Goal: Transaction & Acquisition: Book appointment/travel/reservation

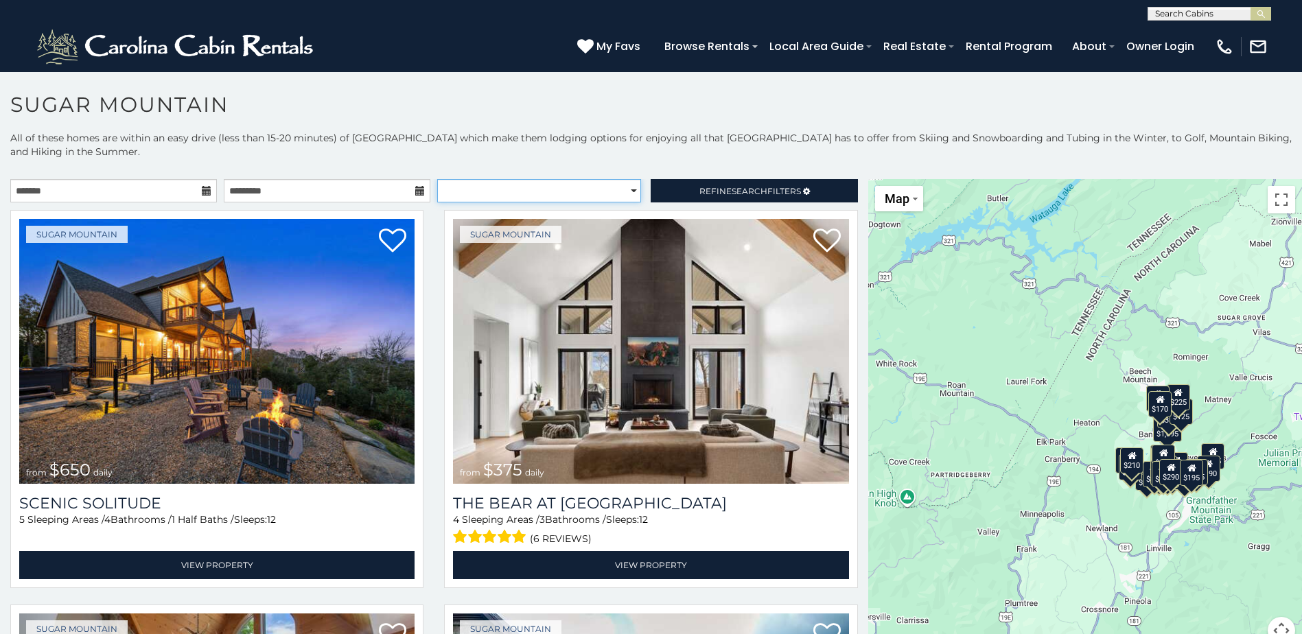
click at [627, 192] on select "**********" at bounding box center [539, 190] width 204 height 23
click at [437, 179] on select "**********" at bounding box center [539, 190] width 204 height 23
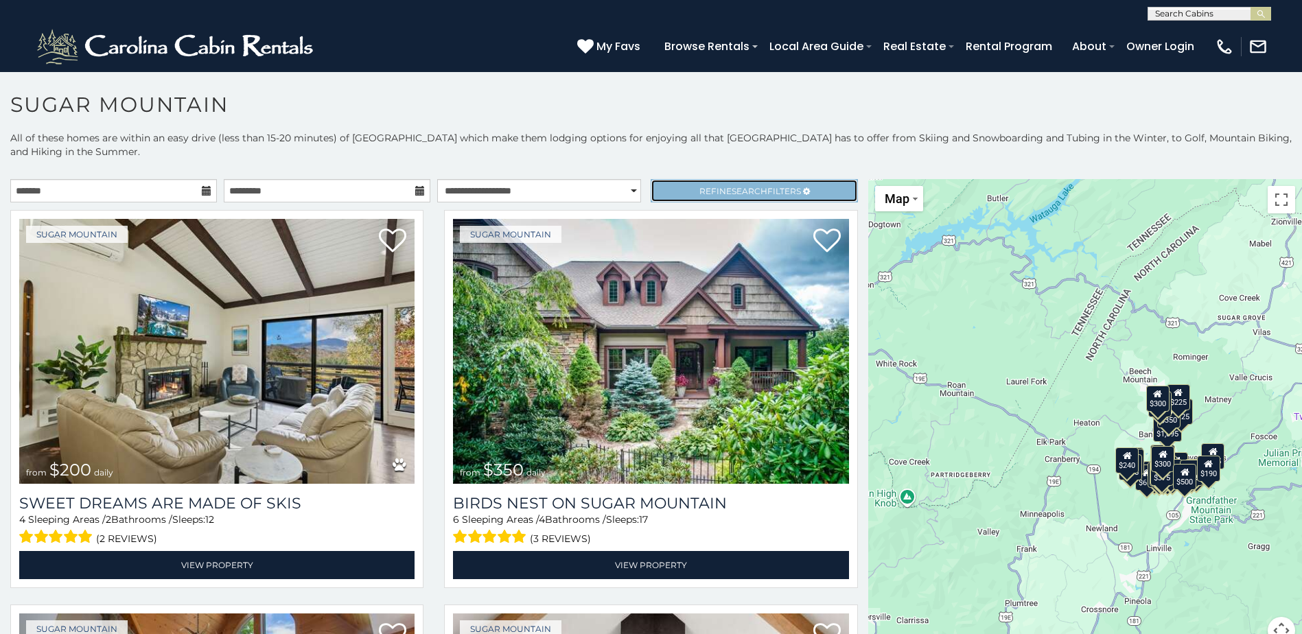
click at [758, 190] on span "Refine Search Filters" at bounding box center [750, 191] width 102 height 10
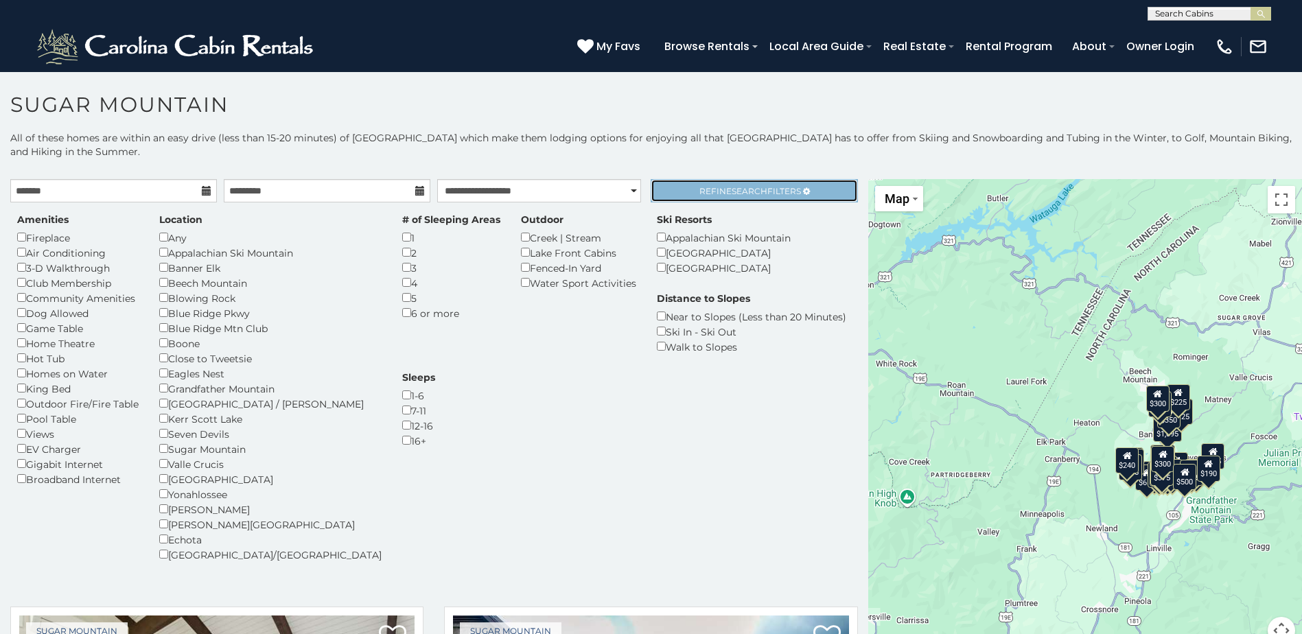
click at [748, 194] on span "Search" at bounding box center [750, 191] width 36 height 10
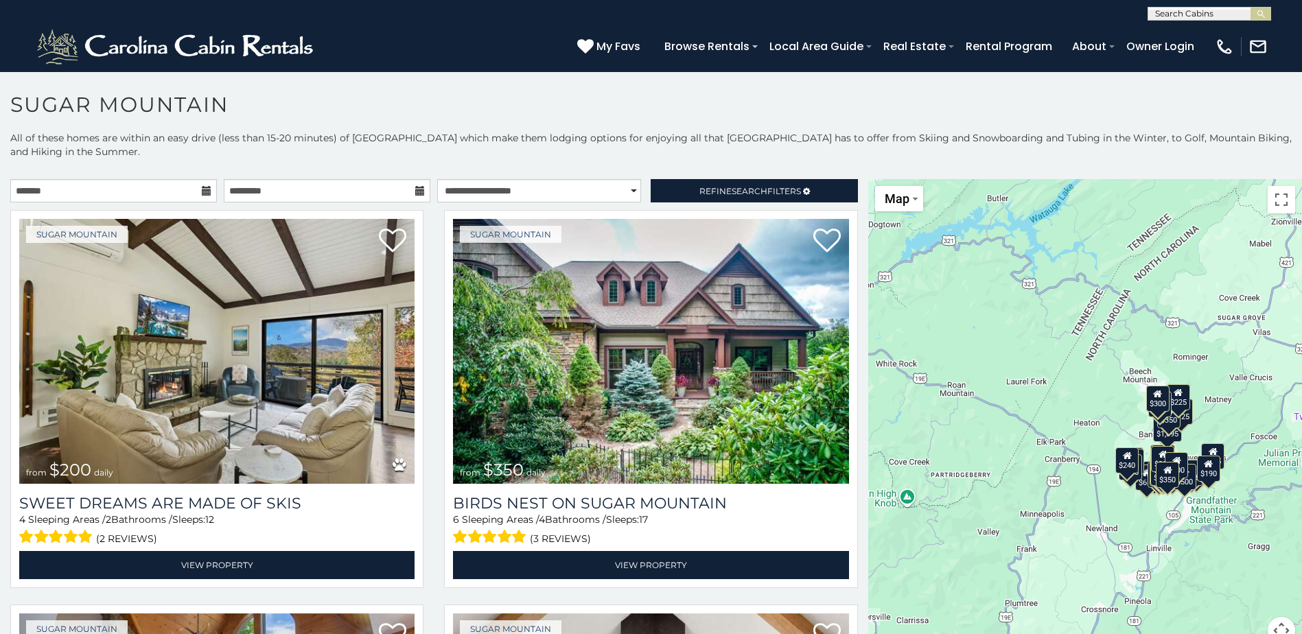
click at [203, 195] on icon at bounding box center [207, 191] width 10 height 10
click at [202, 189] on icon at bounding box center [207, 191] width 10 height 10
click at [203, 190] on icon at bounding box center [207, 191] width 10 height 10
click at [415, 192] on icon at bounding box center [420, 191] width 10 height 10
click at [541, 192] on select "**********" at bounding box center [539, 190] width 204 height 23
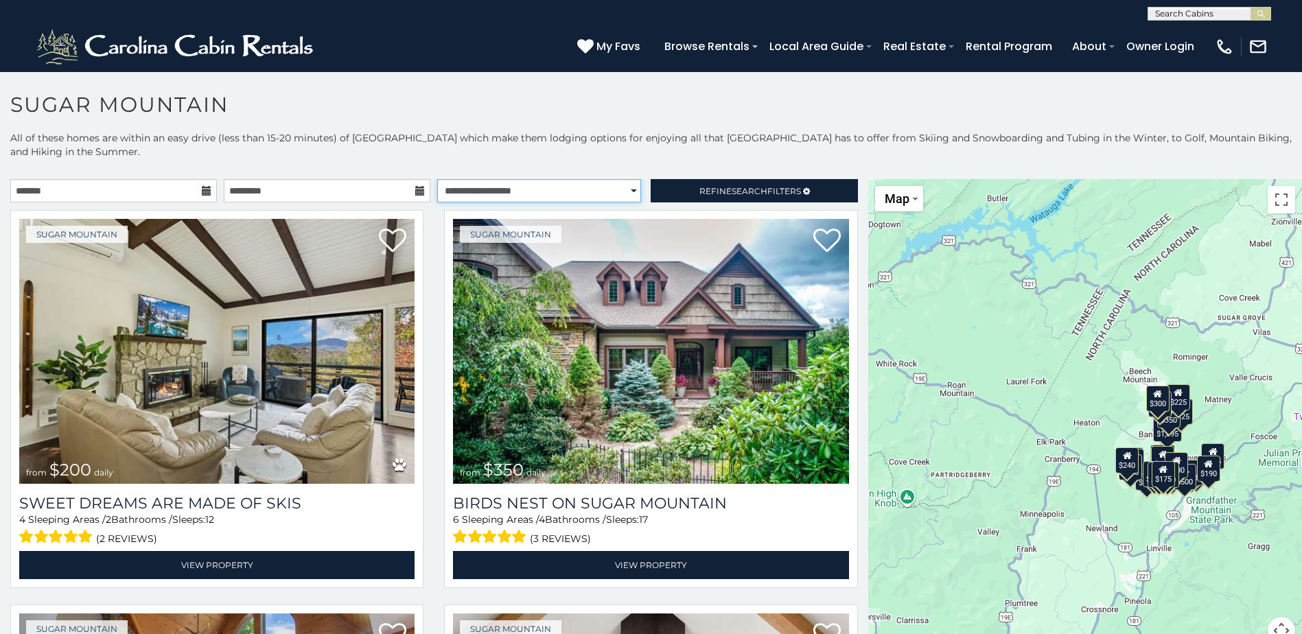
click at [437, 179] on select "**********" at bounding box center [539, 190] width 204 height 23
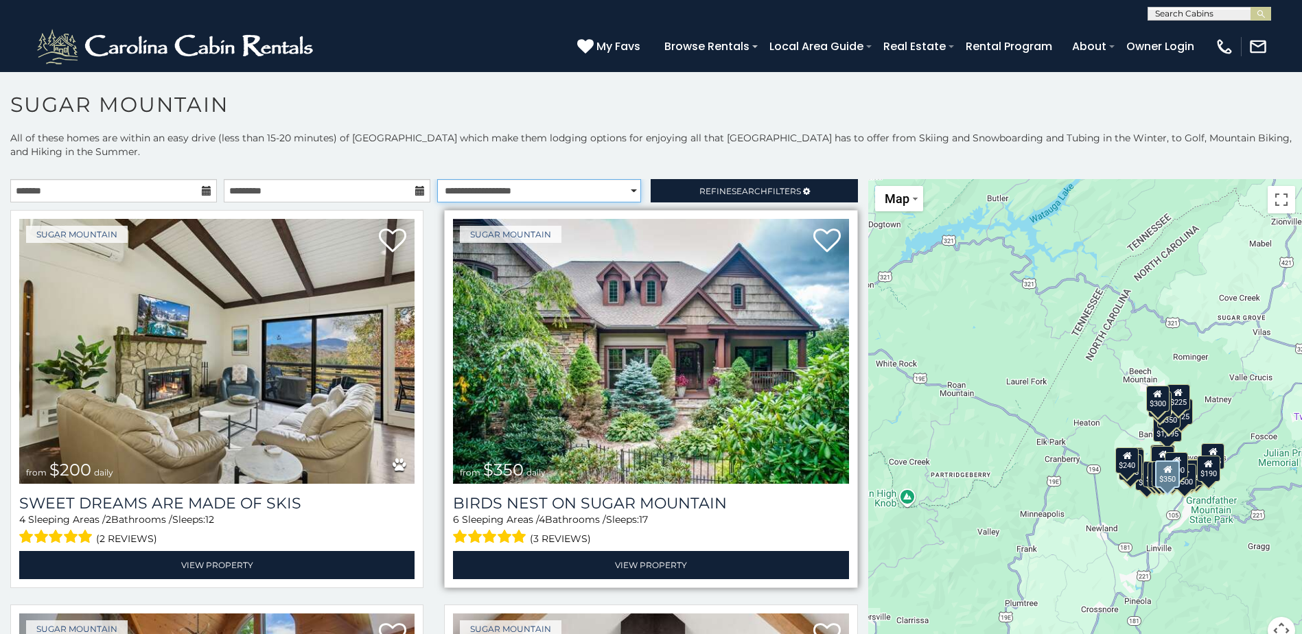
click at [437, 179] on select "**********" at bounding box center [539, 190] width 204 height 23
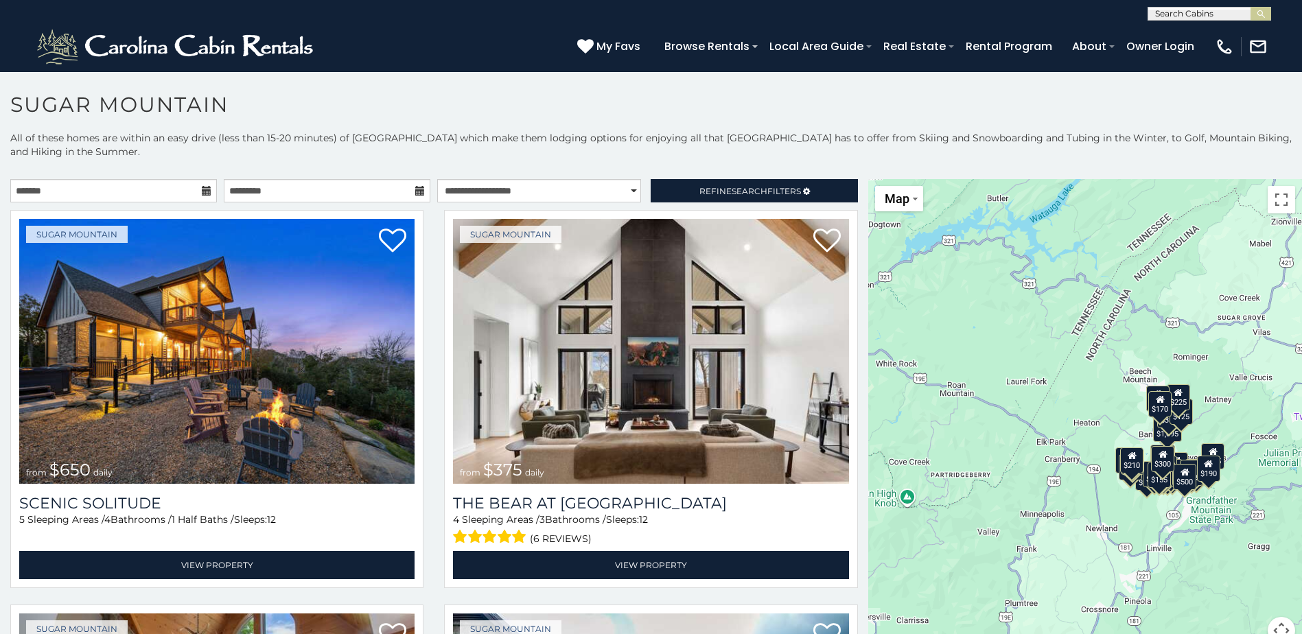
click at [459, 152] on p "All of these homes are within an easy drive (less than 15-20 minutes) of Sugar …" at bounding box center [651, 151] width 1302 height 41
click at [626, 193] on select "**********" at bounding box center [539, 190] width 204 height 23
click at [437, 179] on select "**********" at bounding box center [539, 190] width 204 height 23
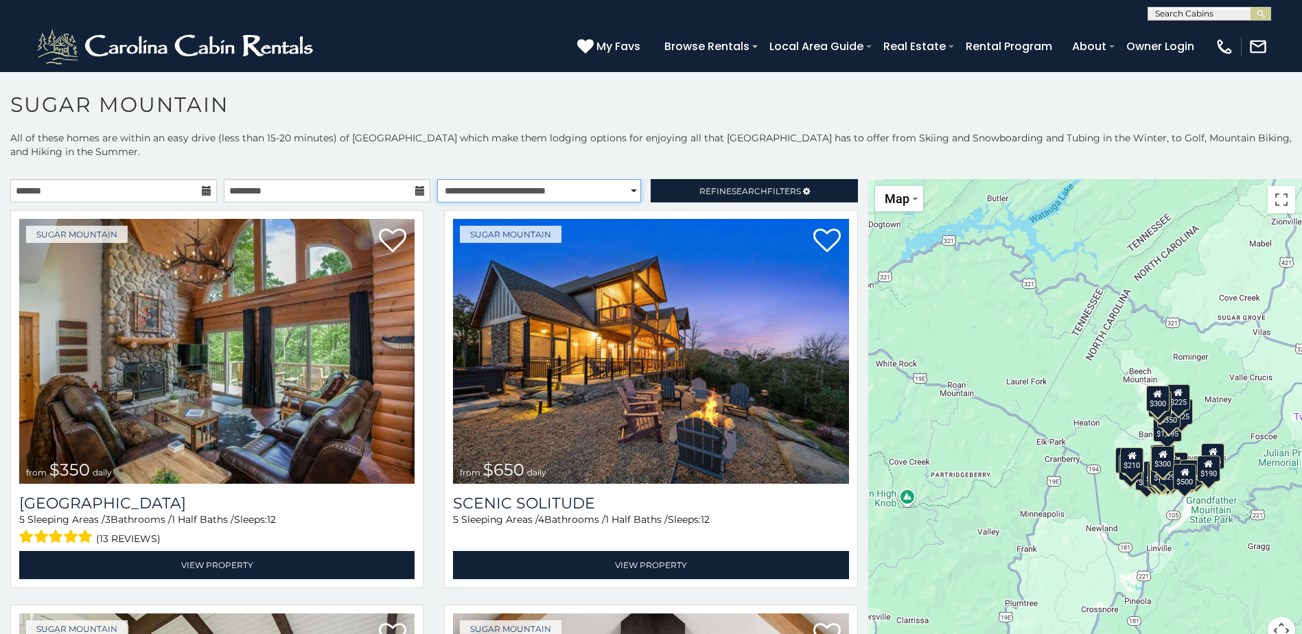
click at [625, 190] on select "**********" at bounding box center [539, 190] width 204 height 23
click at [437, 179] on select "**********" at bounding box center [539, 190] width 204 height 23
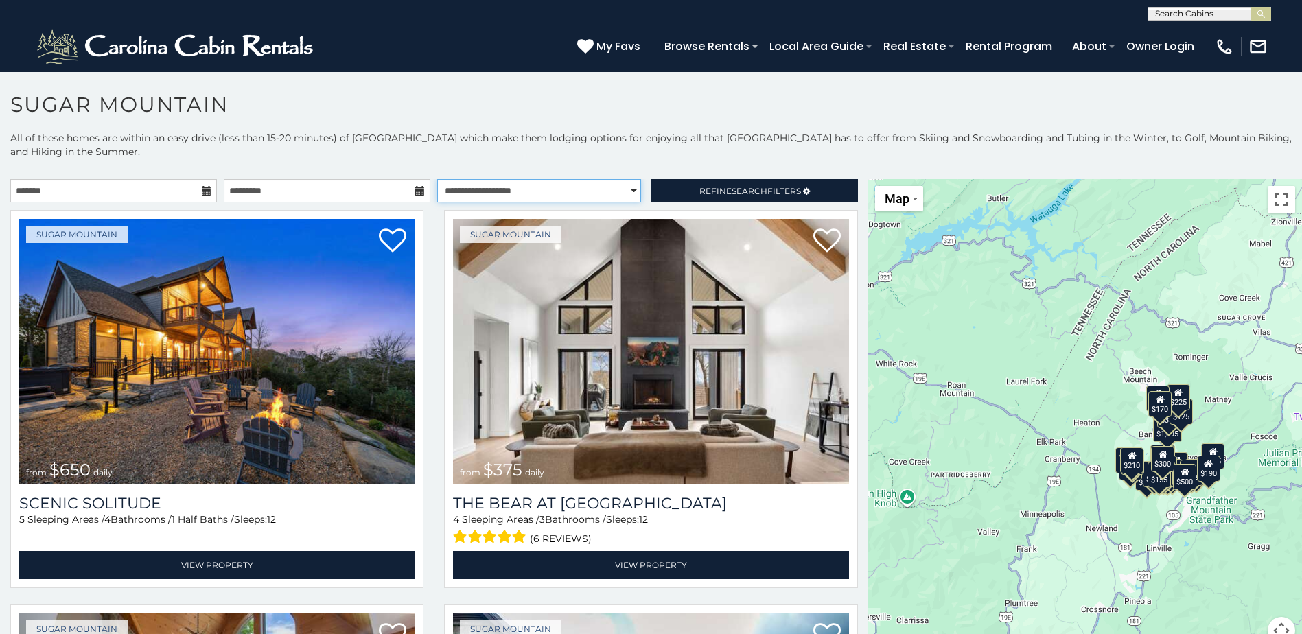
click at [626, 192] on select "**********" at bounding box center [539, 190] width 204 height 23
select select "*********"
click at [437, 179] on select "**********" at bounding box center [539, 190] width 204 height 23
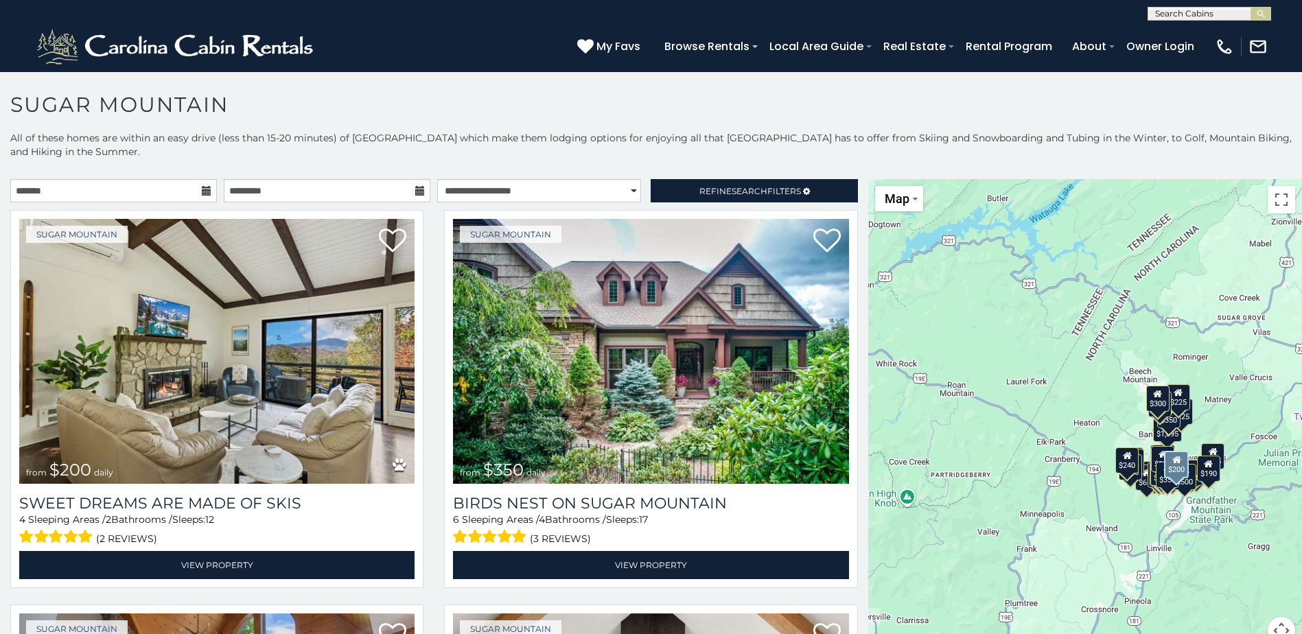
click at [426, 264] on div "Sugar Mountain from $200 daily Sweet Dreams Are Made Of Skis 4 Sleeping Areas /…" at bounding box center [217, 403] width 434 height 386
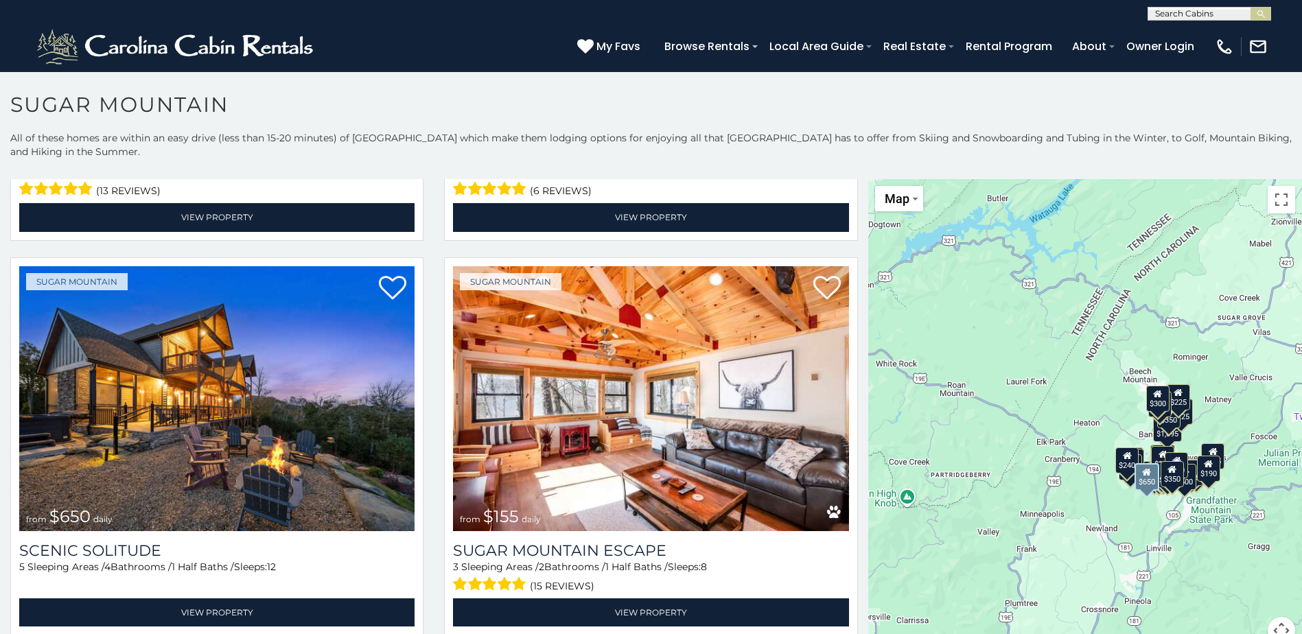
scroll to position [755, 0]
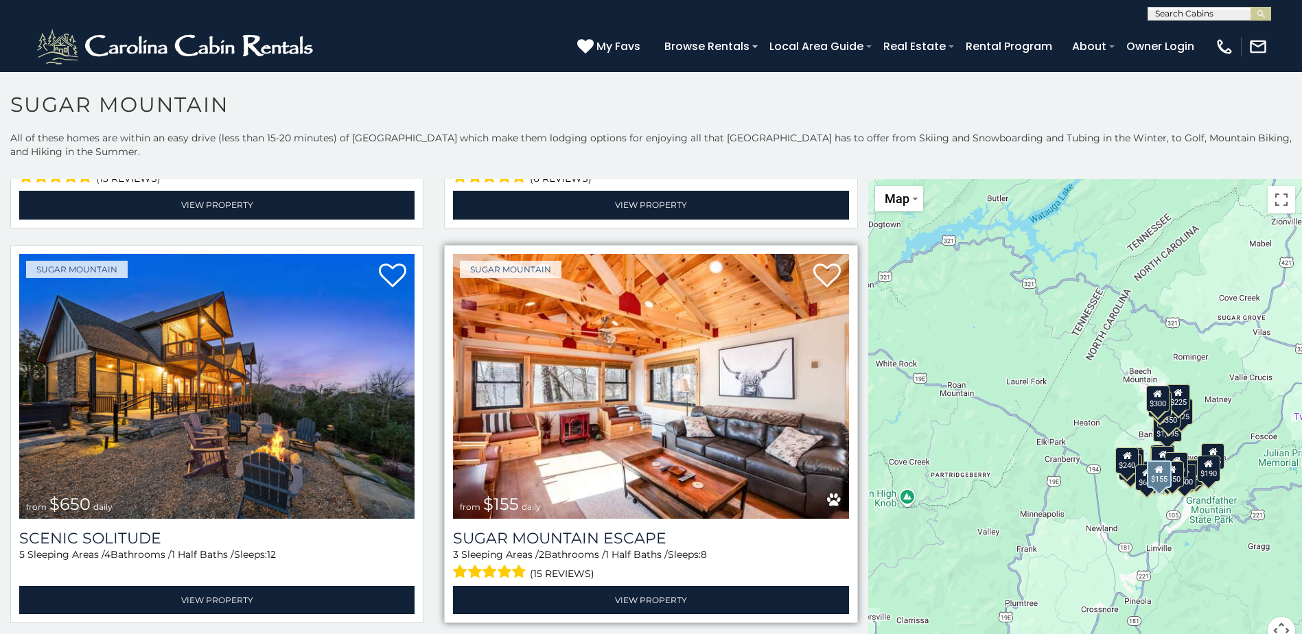
click at [636, 375] on img at bounding box center [650, 386] width 395 height 265
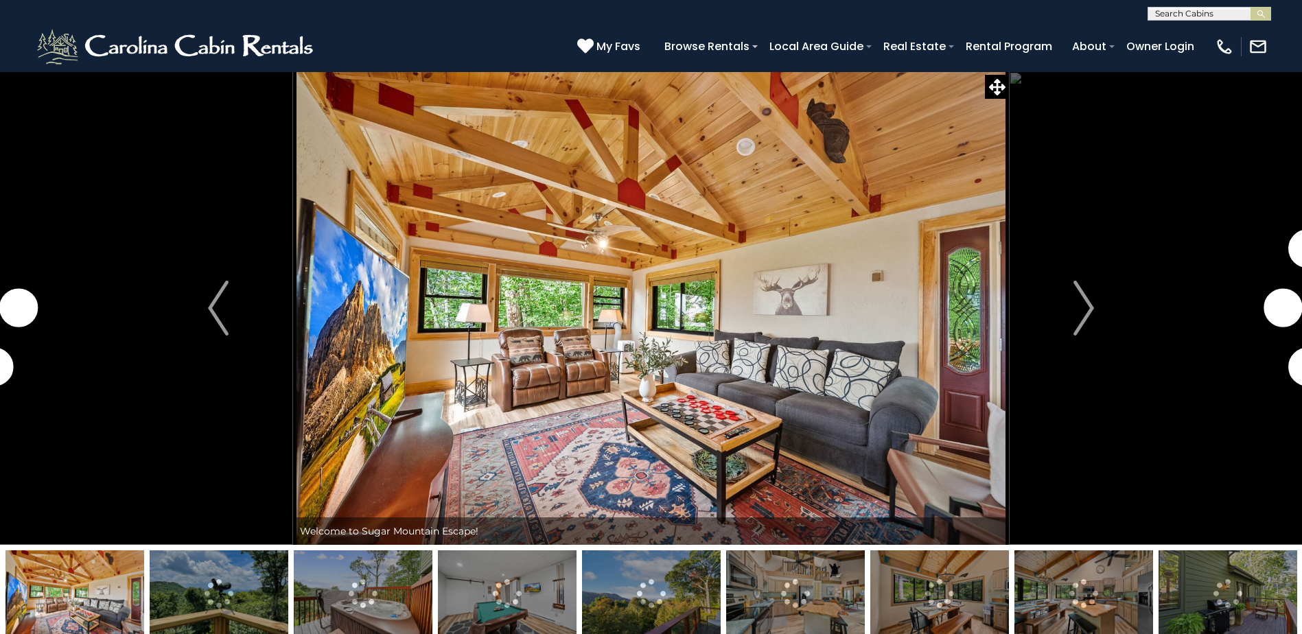
click at [1078, 321] on img "Next" at bounding box center [1084, 308] width 21 height 55
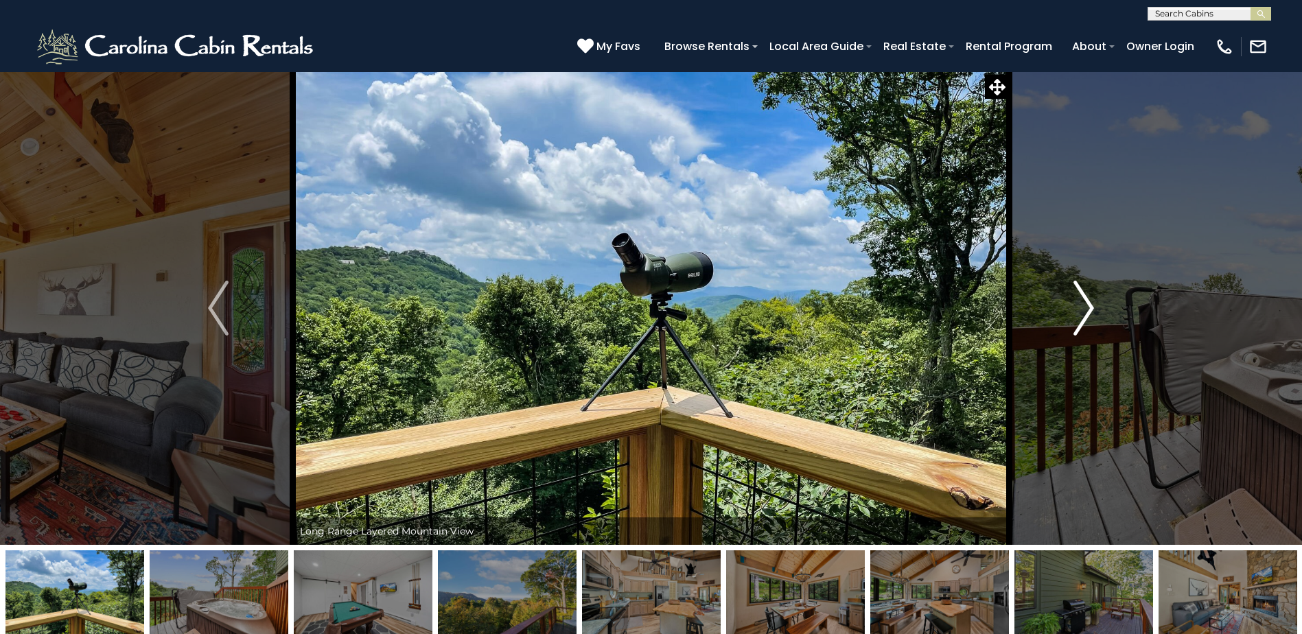
click at [1078, 319] on img "Next" at bounding box center [1084, 308] width 21 height 55
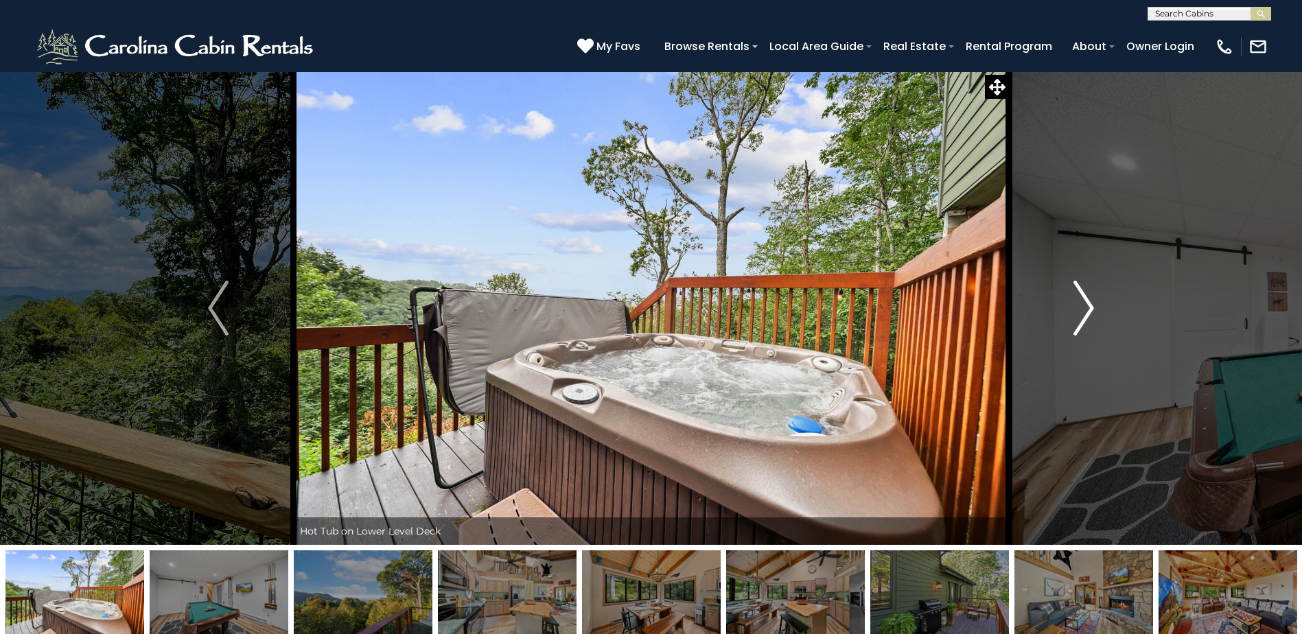
click at [1078, 319] on img "Next" at bounding box center [1084, 308] width 21 height 55
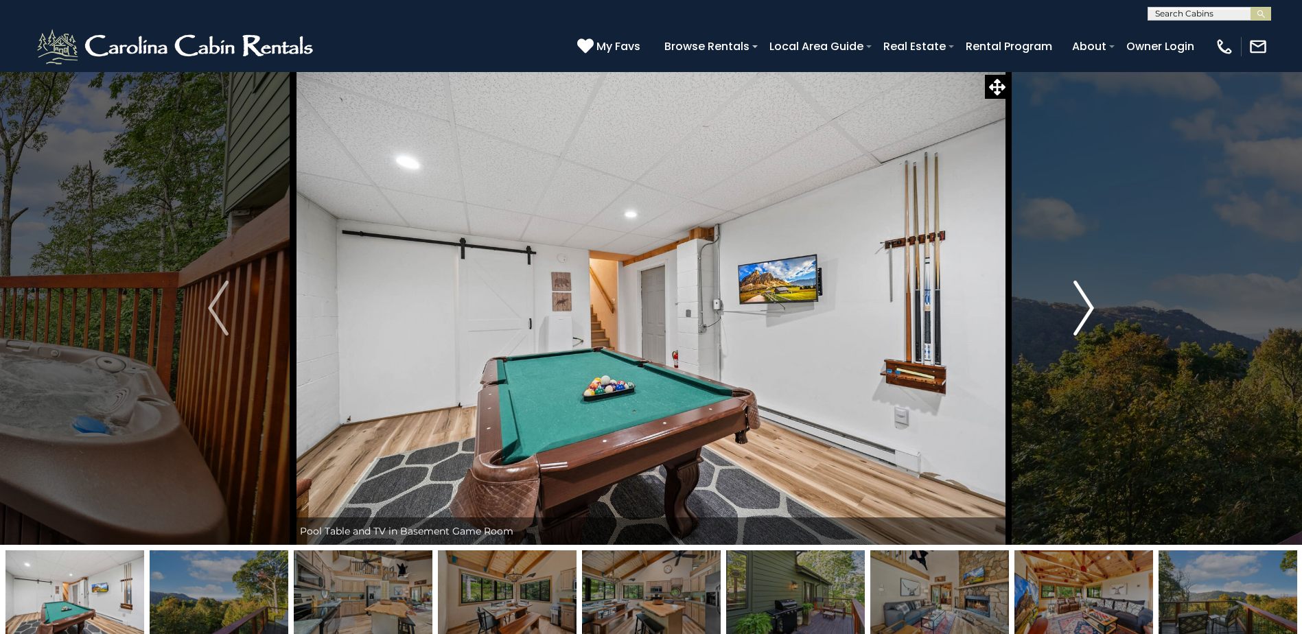
click at [1078, 319] on img "Next" at bounding box center [1084, 308] width 21 height 55
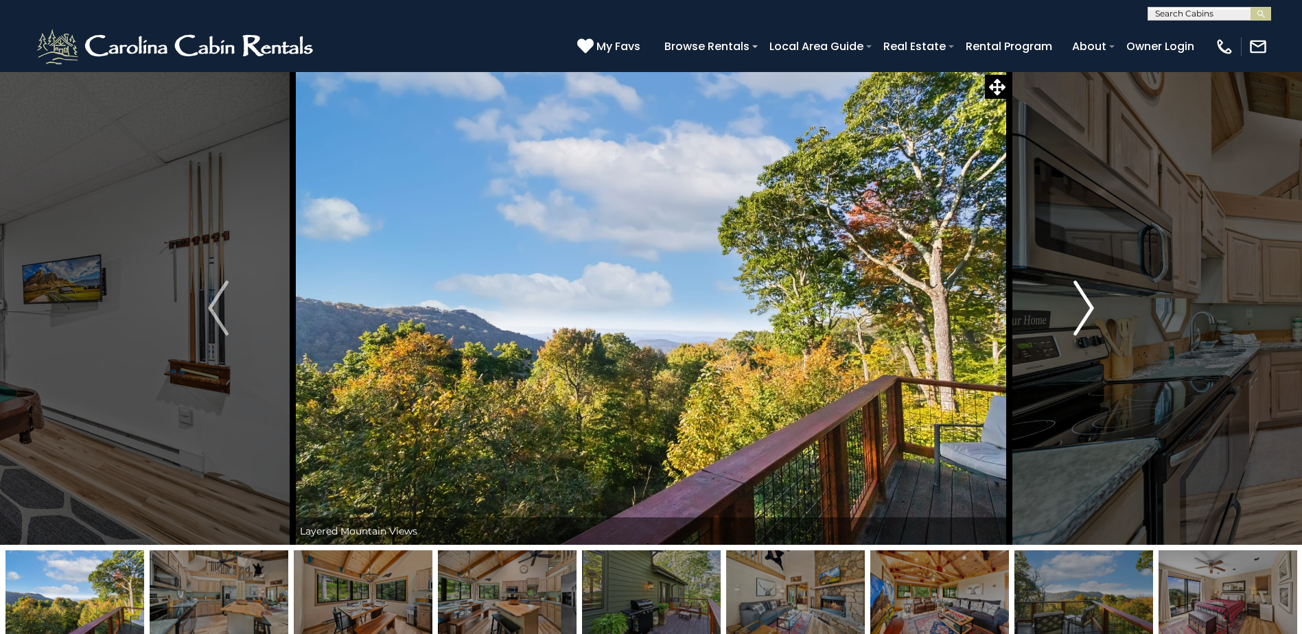
click at [1078, 319] on img "Next" at bounding box center [1084, 308] width 21 height 55
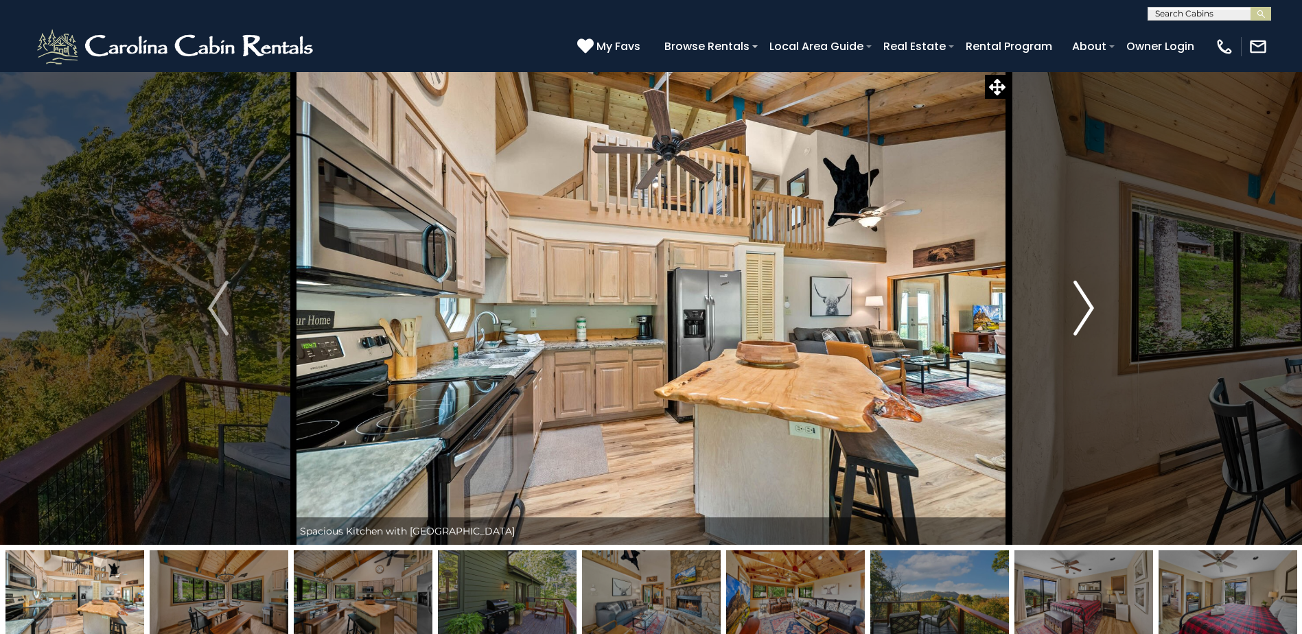
click at [1077, 319] on img "Next" at bounding box center [1084, 308] width 21 height 55
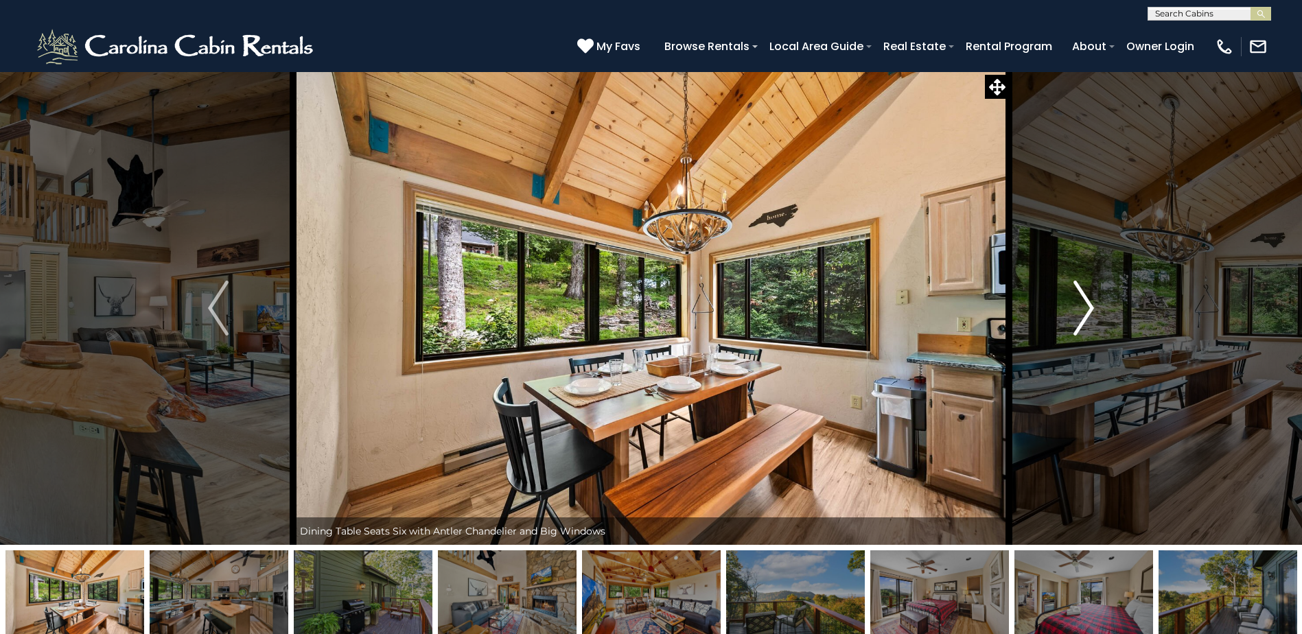
click at [1077, 319] on img "Next" at bounding box center [1084, 308] width 21 height 55
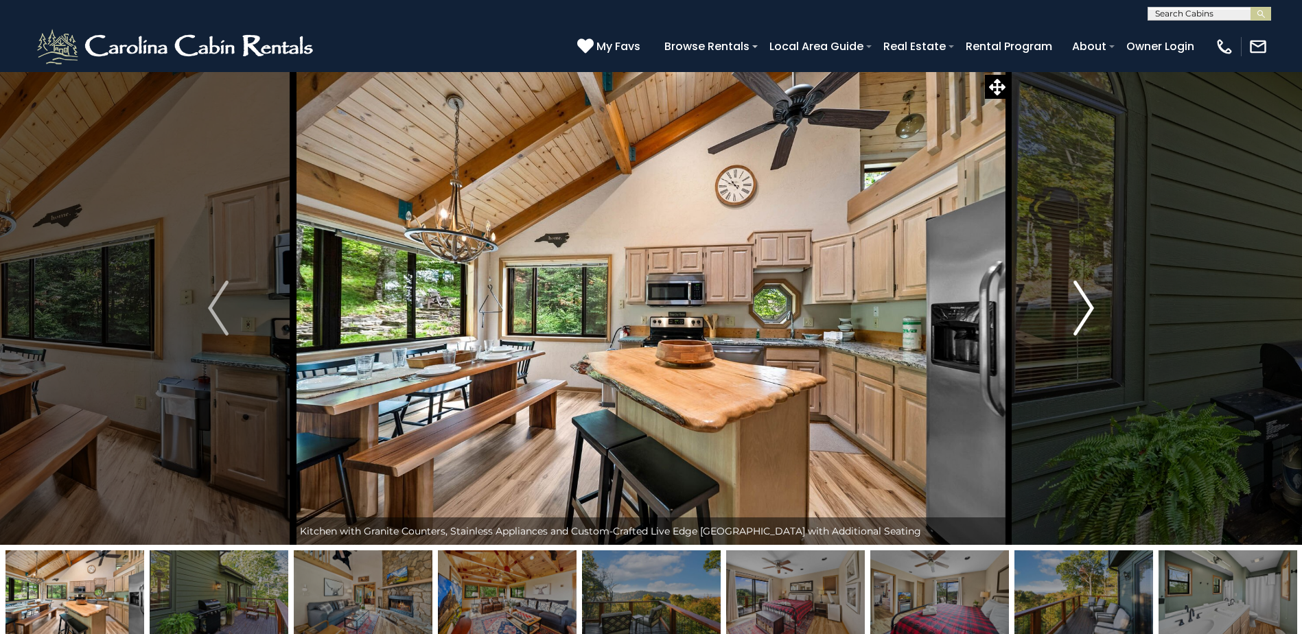
click at [1077, 319] on img "Next" at bounding box center [1084, 308] width 21 height 55
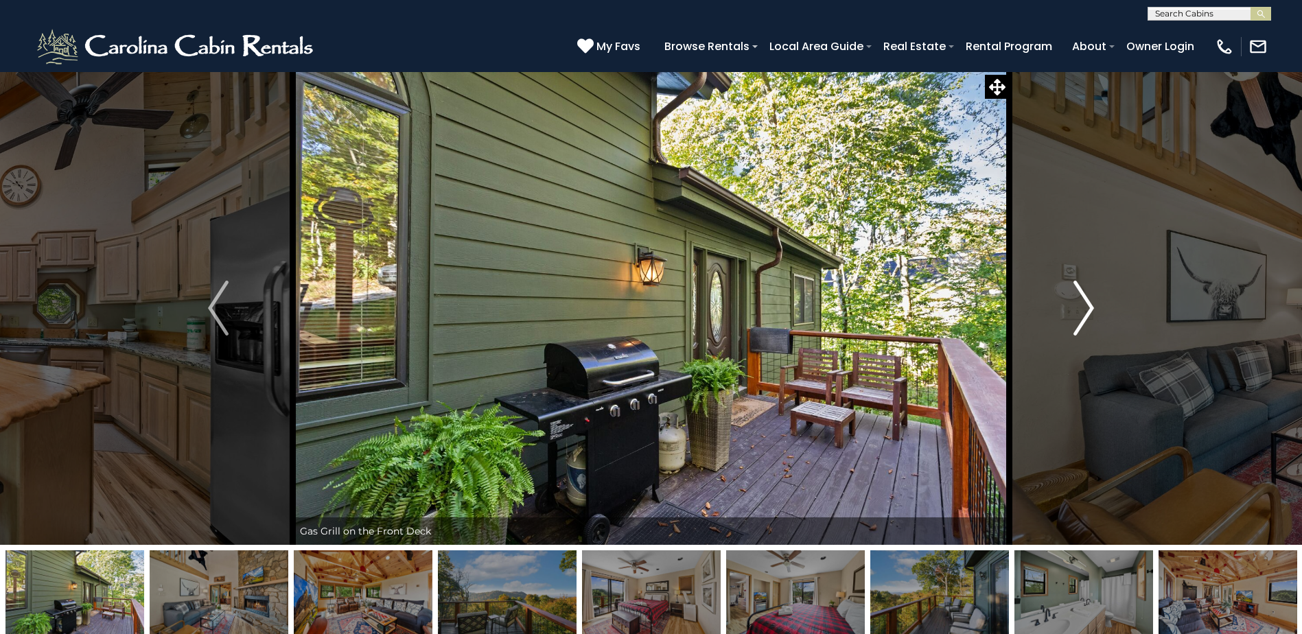
click at [1077, 319] on img "Next" at bounding box center [1084, 308] width 21 height 55
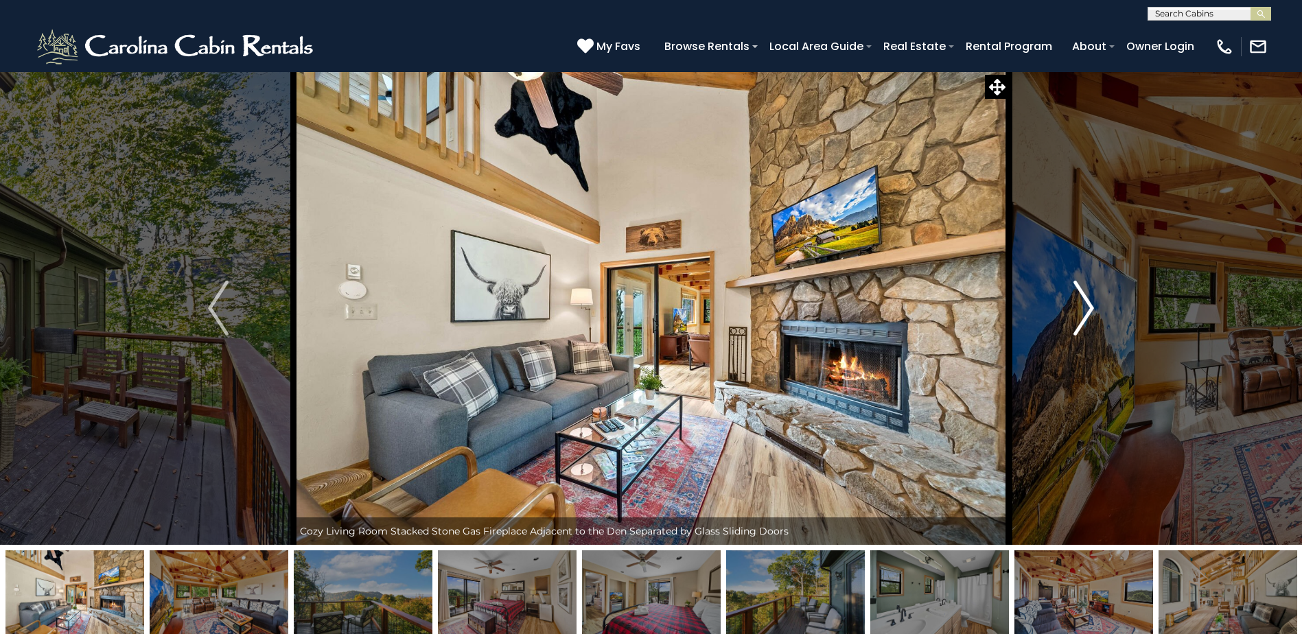
click at [1077, 319] on img "Next" at bounding box center [1084, 308] width 21 height 55
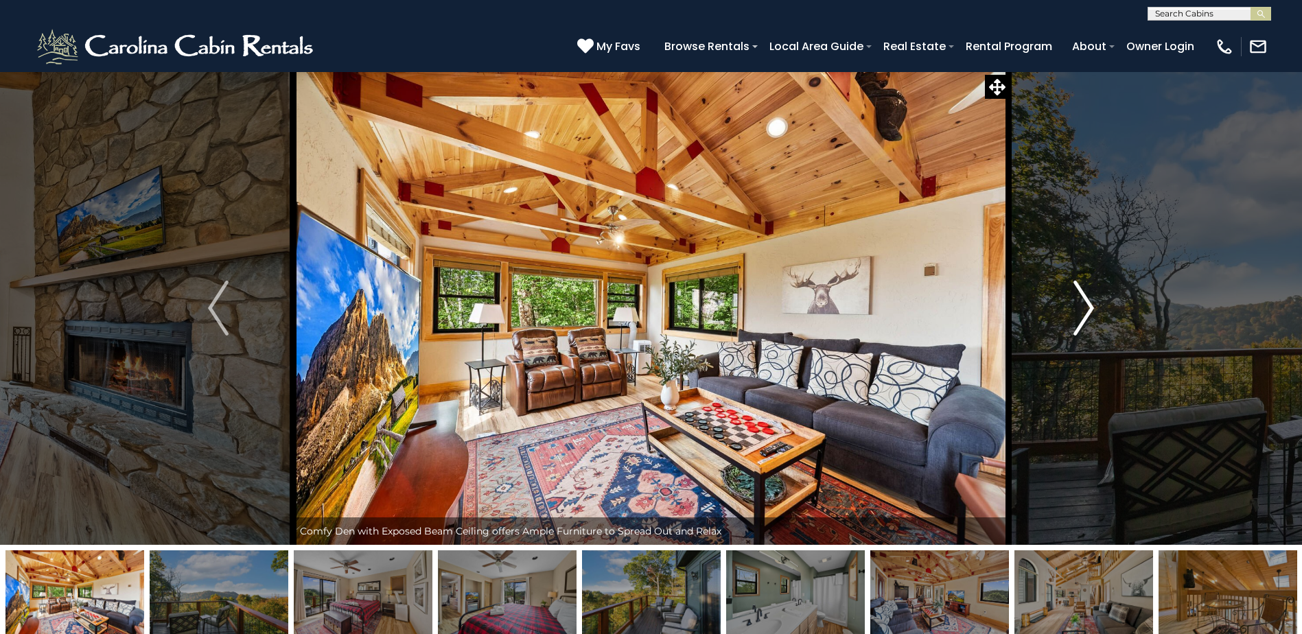
click at [1077, 319] on img "Next" at bounding box center [1084, 308] width 21 height 55
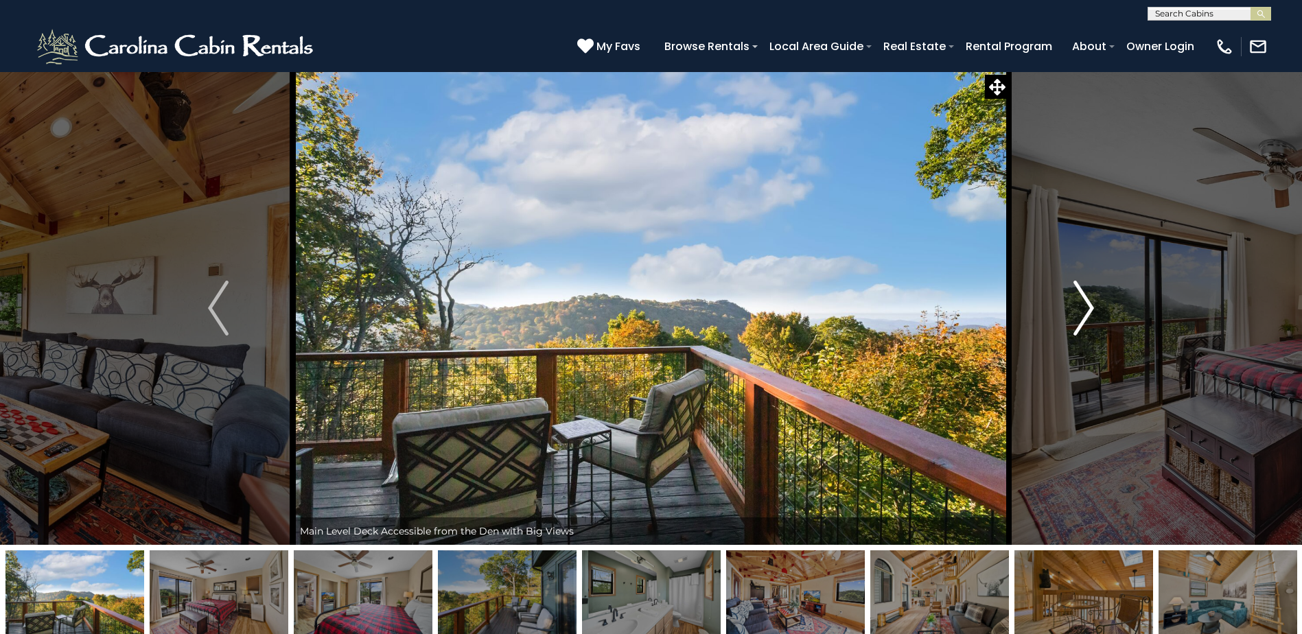
click at [1077, 319] on img "Next" at bounding box center [1084, 308] width 21 height 55
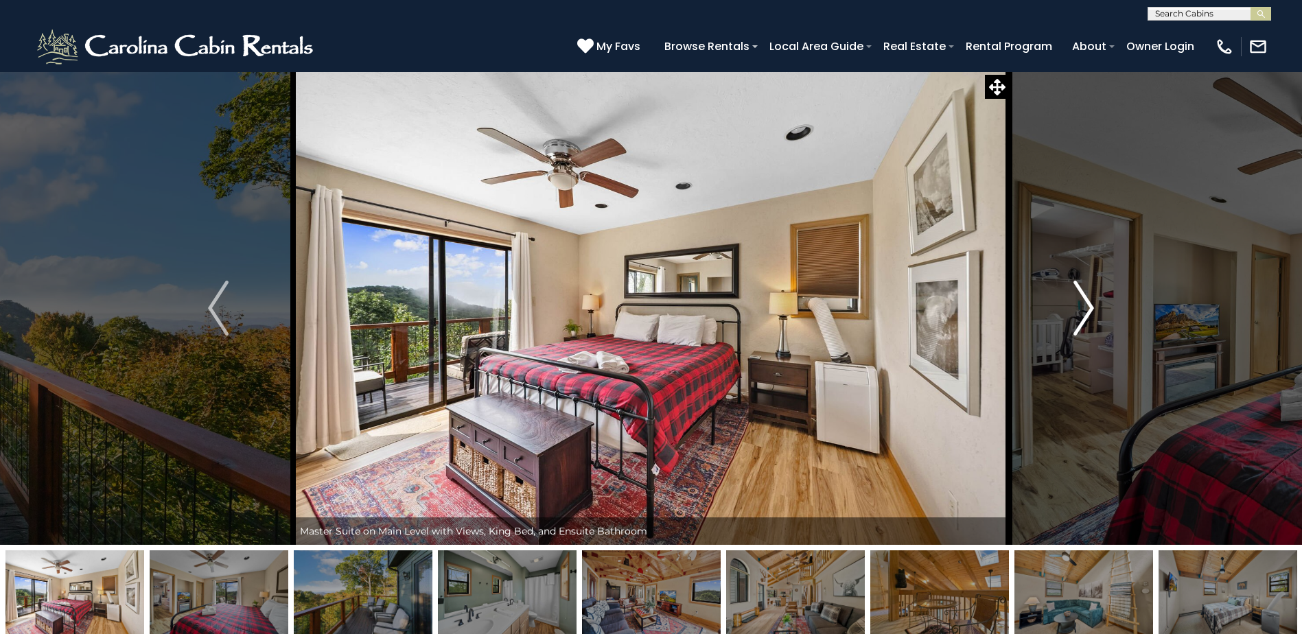
click at [1077, 319] on img "Next" at bounding box center [1084, 308] width 21 height 55
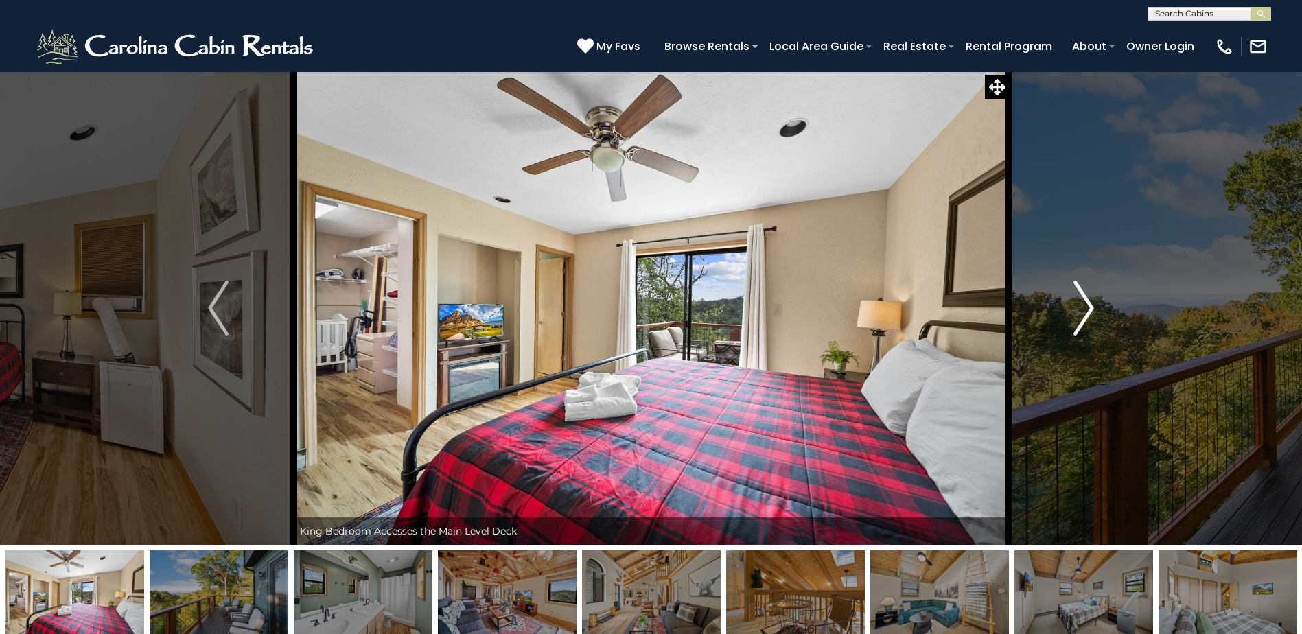
click at [1077, 319] on img "Next" at bounding box center [1084, 308] width 21 height 55
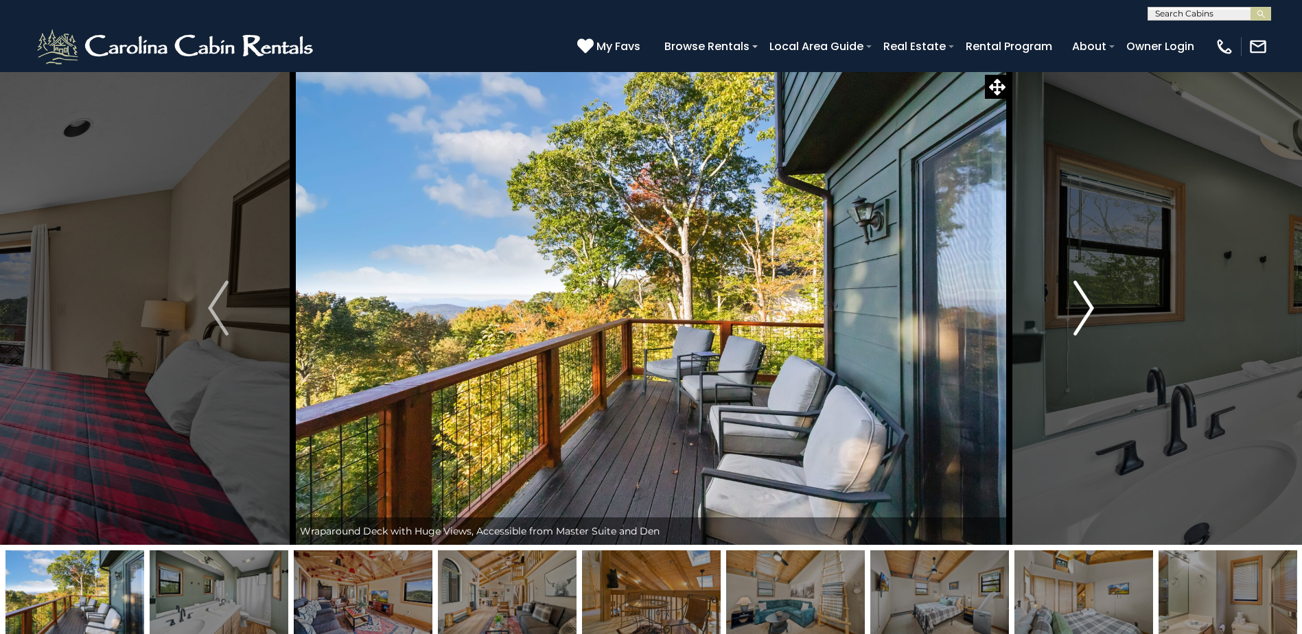
click at [1077, 319] on img "Next" at bounding box center [1084, 308] width 21 height 55
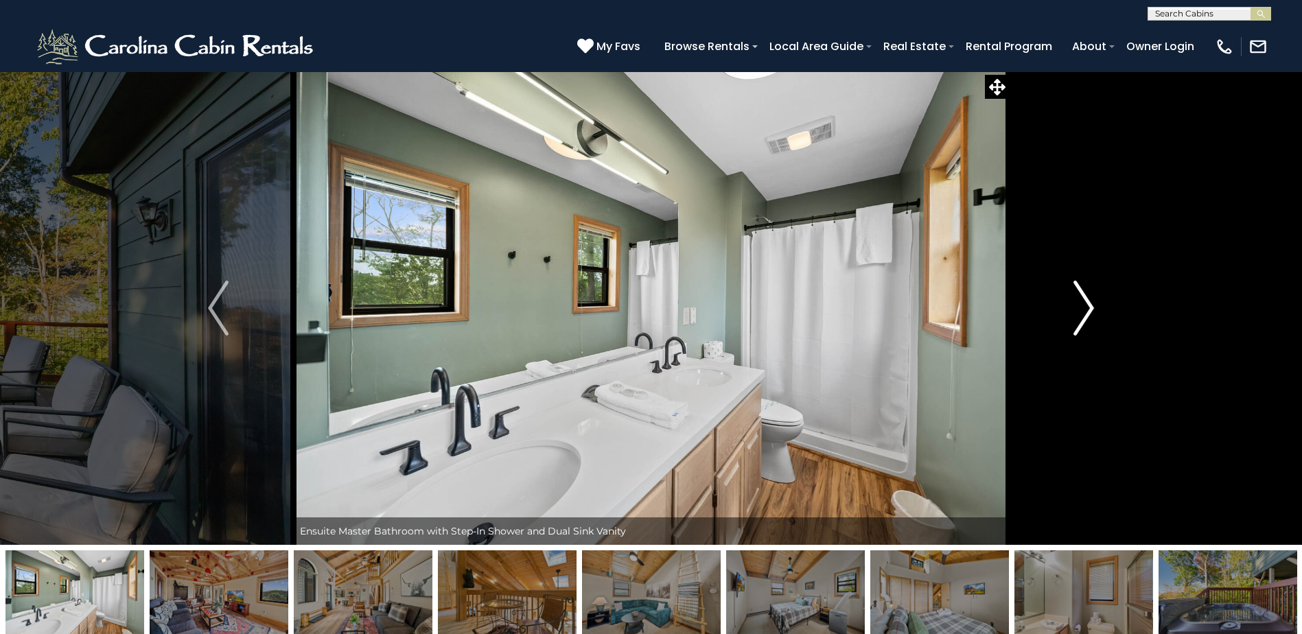
click at [1076, 319] on img "Next" at bounding box center [1084, 308] width 21 height 55
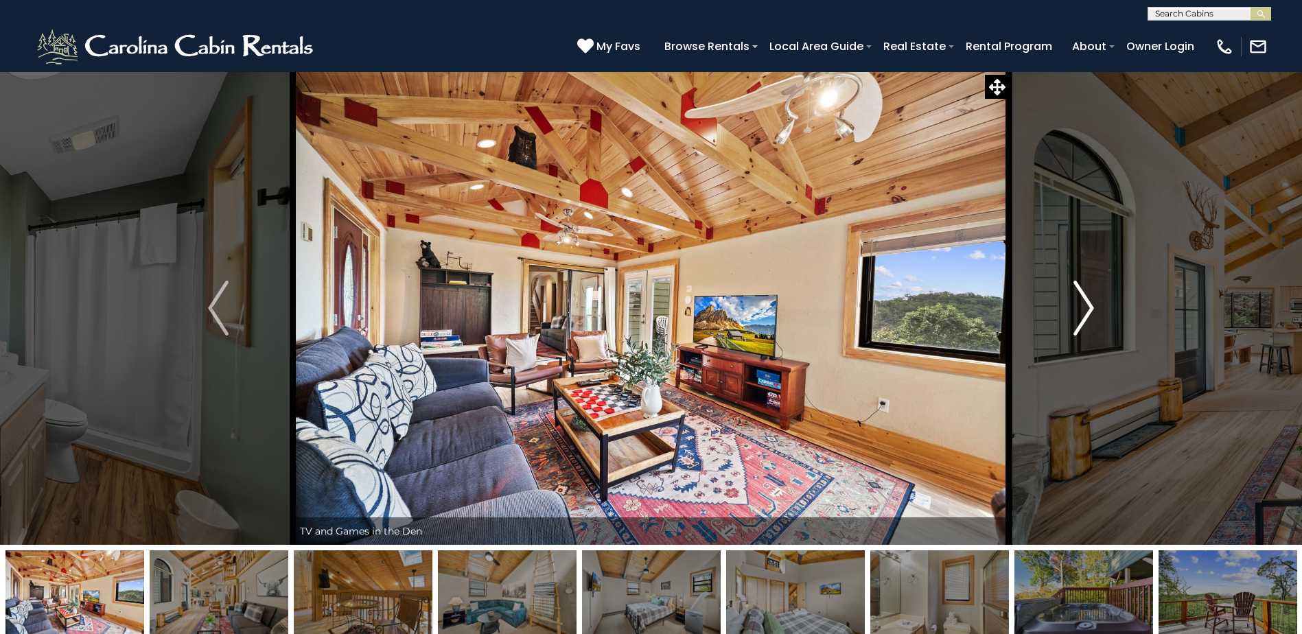
click at [1076, 319] on img "Next" at bounding box center [1084, 308] width 21 height 55
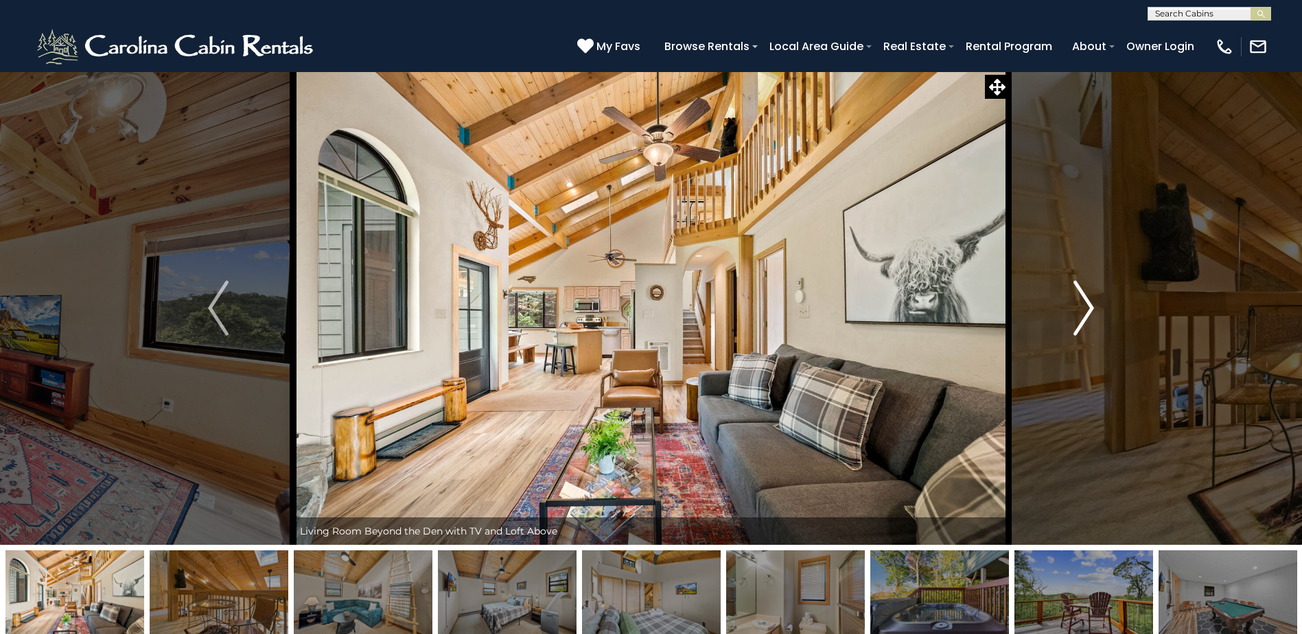
click at [1076, 319] on img "Next" at bounding box center [1084, 308] width 21 height 55
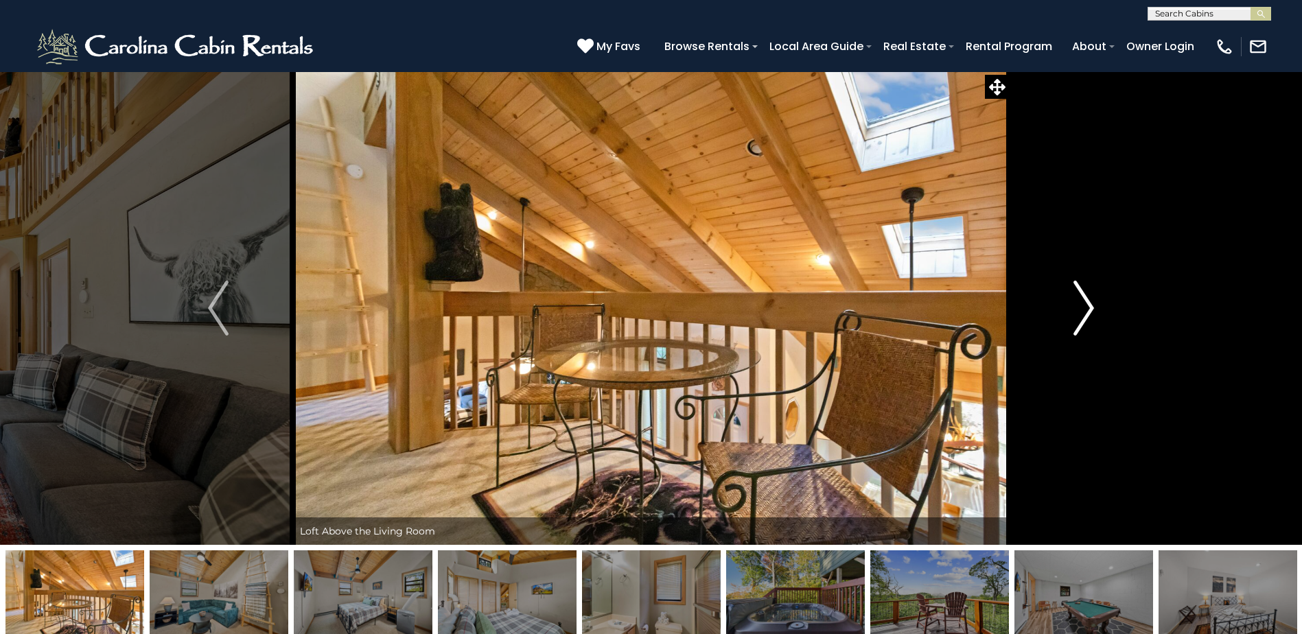
click at [1076, 319] on img "Next" at bounding box center [1084, 308] width 21 height 55
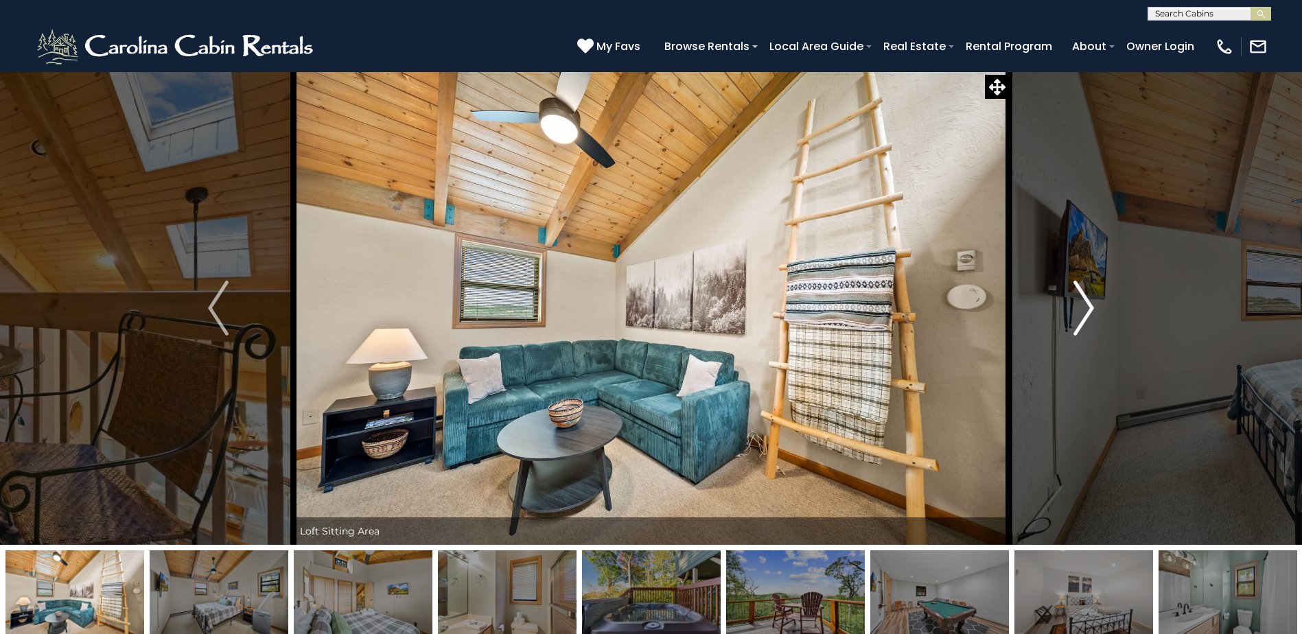
click at [1076, 319] on img "Next" at bounding box center [1084, 308] width 21 height 55
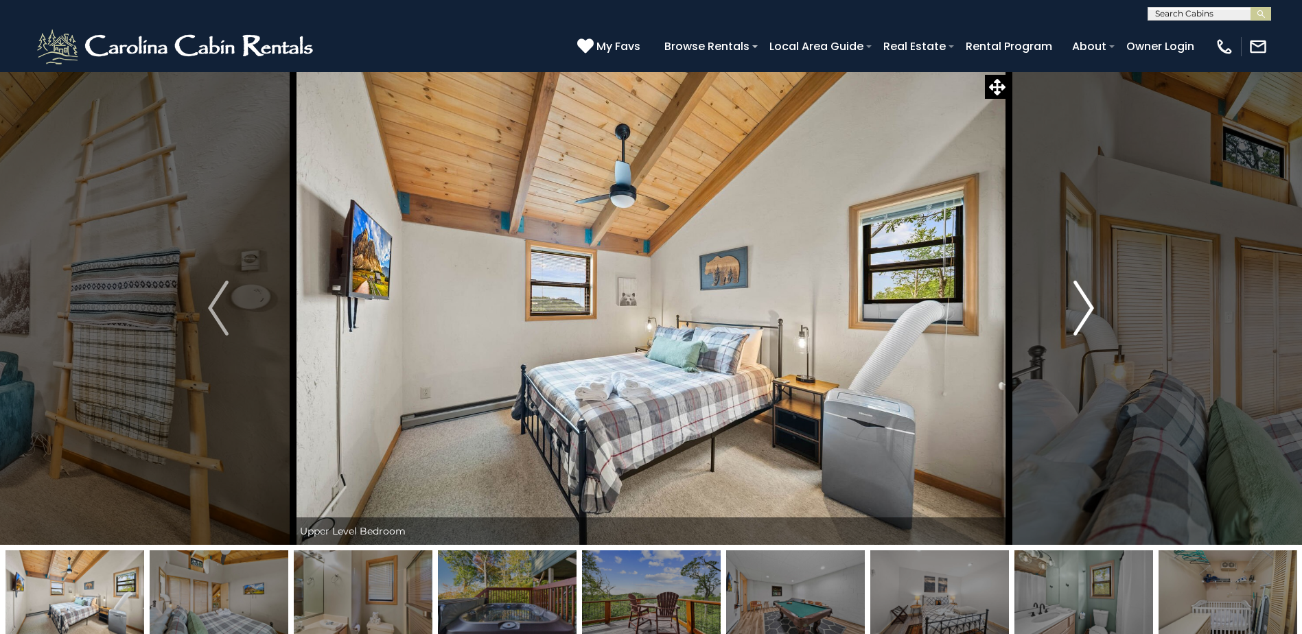
click at [1076, 319] on img "Next" at bounding box center [1084, 308] width 21 height 55
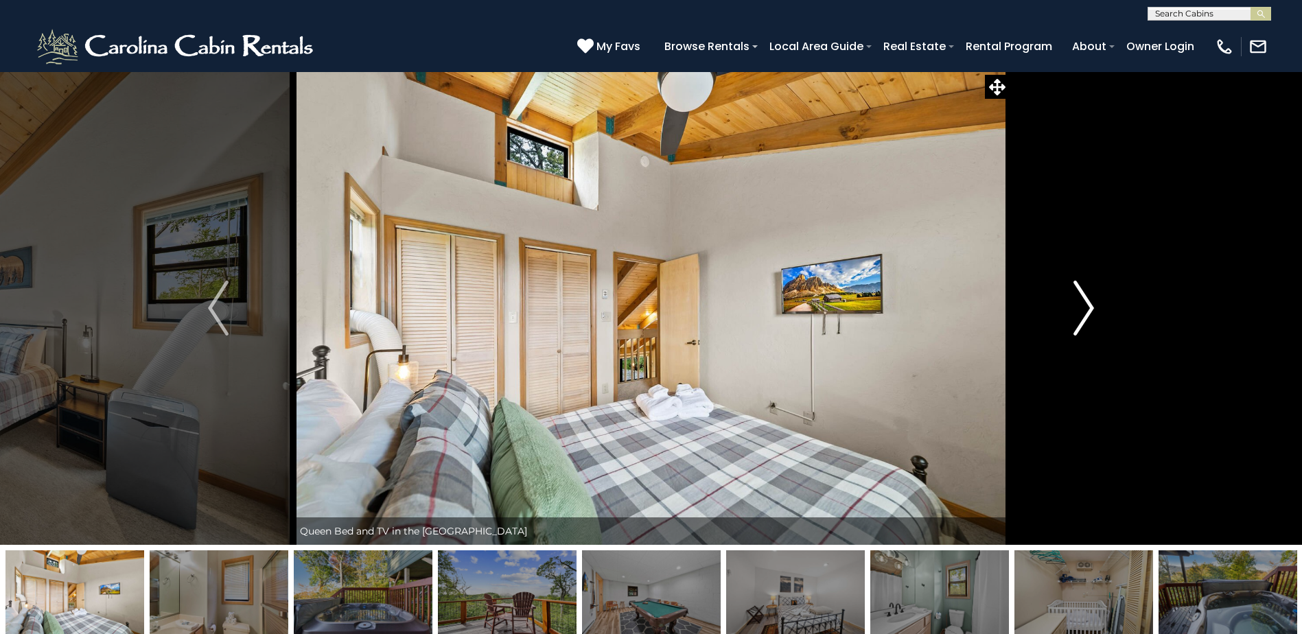
click at [1076, 319] on img "Next" at bounding box center [1084, 308] width 21 height 55
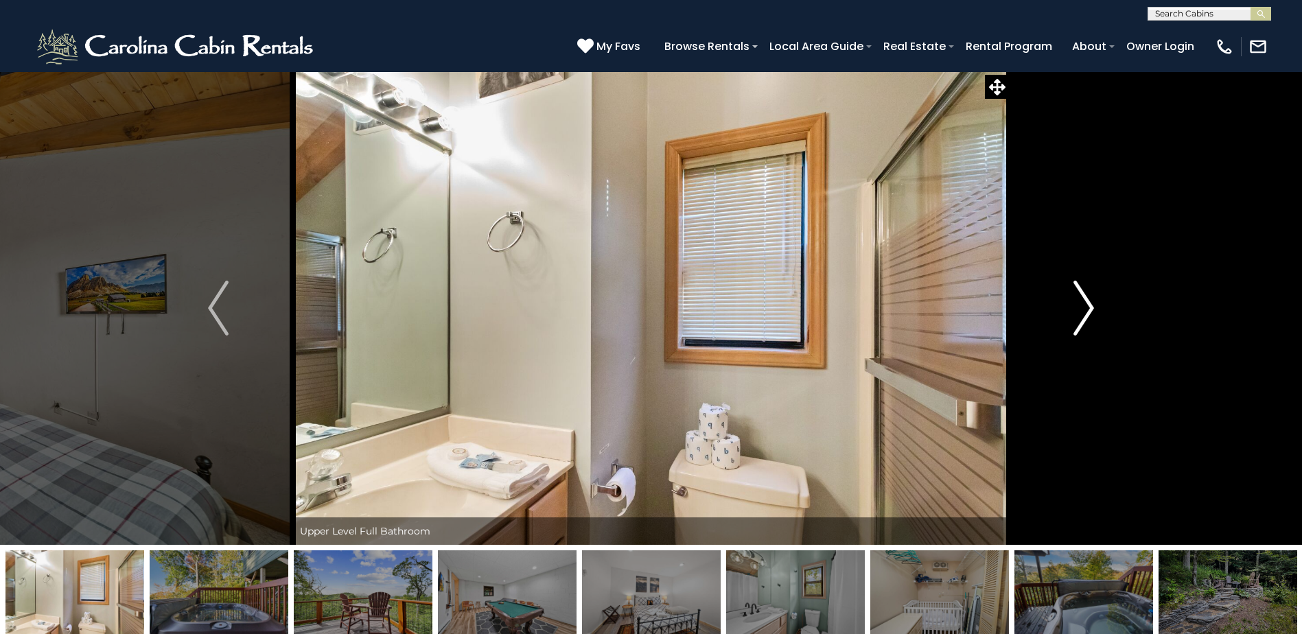
click at [1076, 319] on img "Next" at bounding box center [1084, 308] width 21 height 55
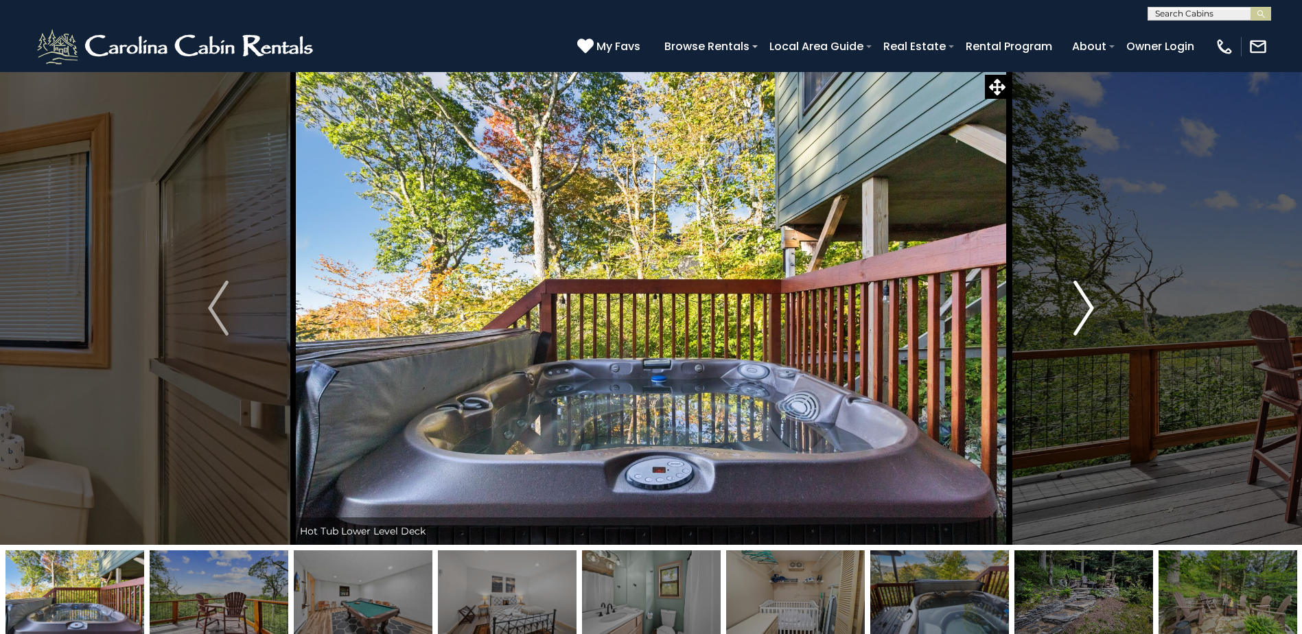
click at [1070, 316] on button "Next" at bounding box center [1084, 308] width 150 height 474
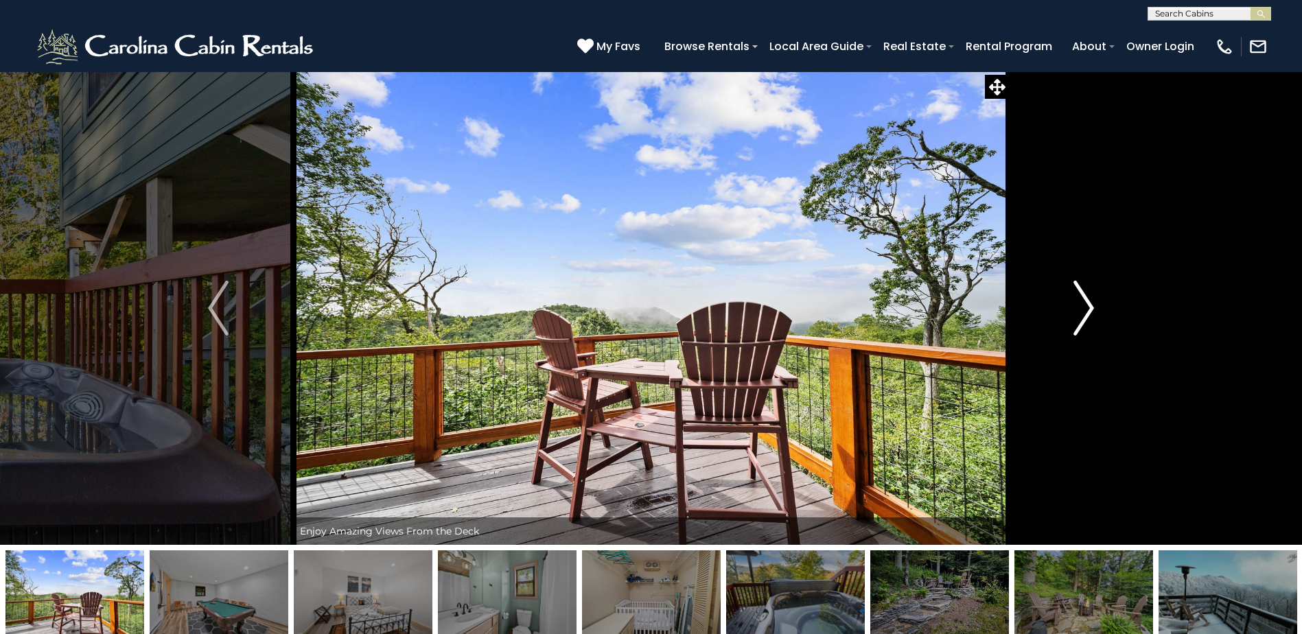
click at [1070, 316] on button "Next" at bounding box center [1084, 308] width 150 height 474
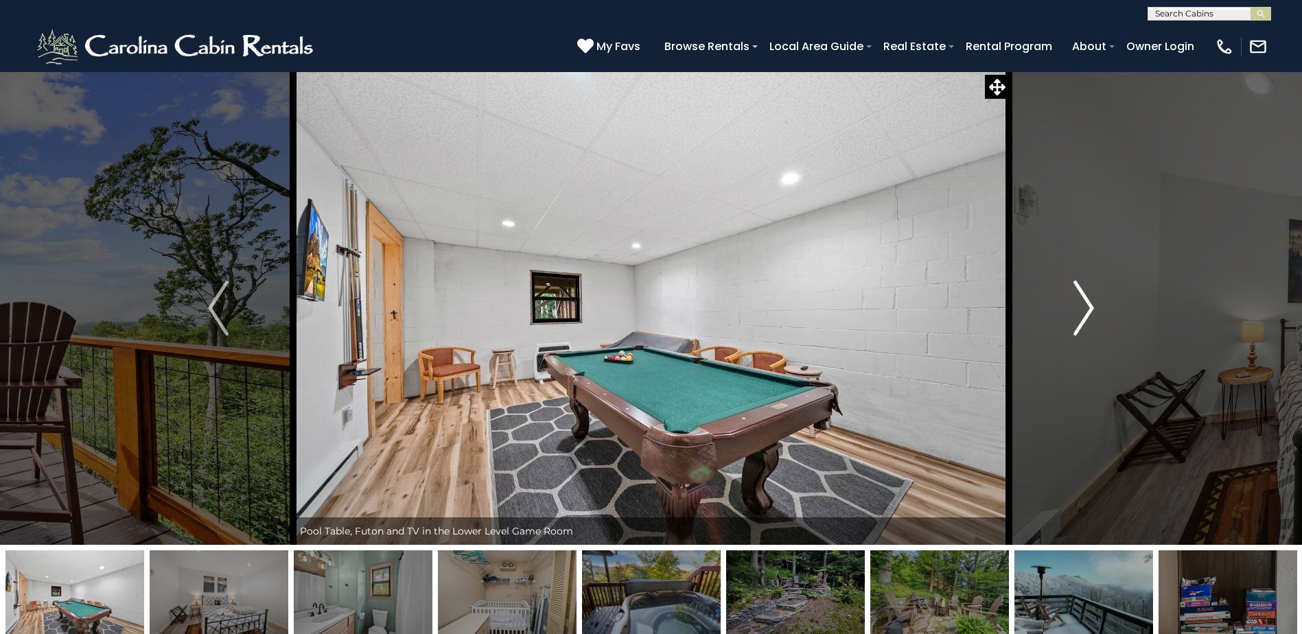
click at [1070, 316] on button "Next" at bounding box center [1084, 308] width 150 height 474
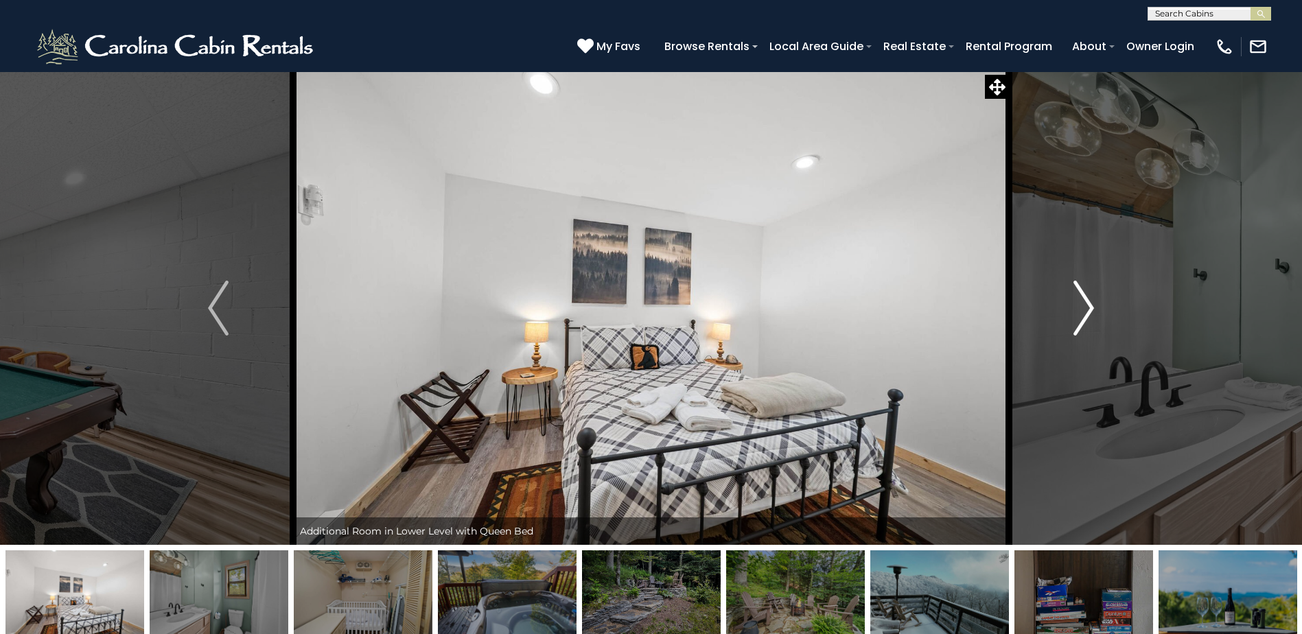
click at [1070, 316] on button "Next" at bounding box center [1084, 308] width 150 height 474
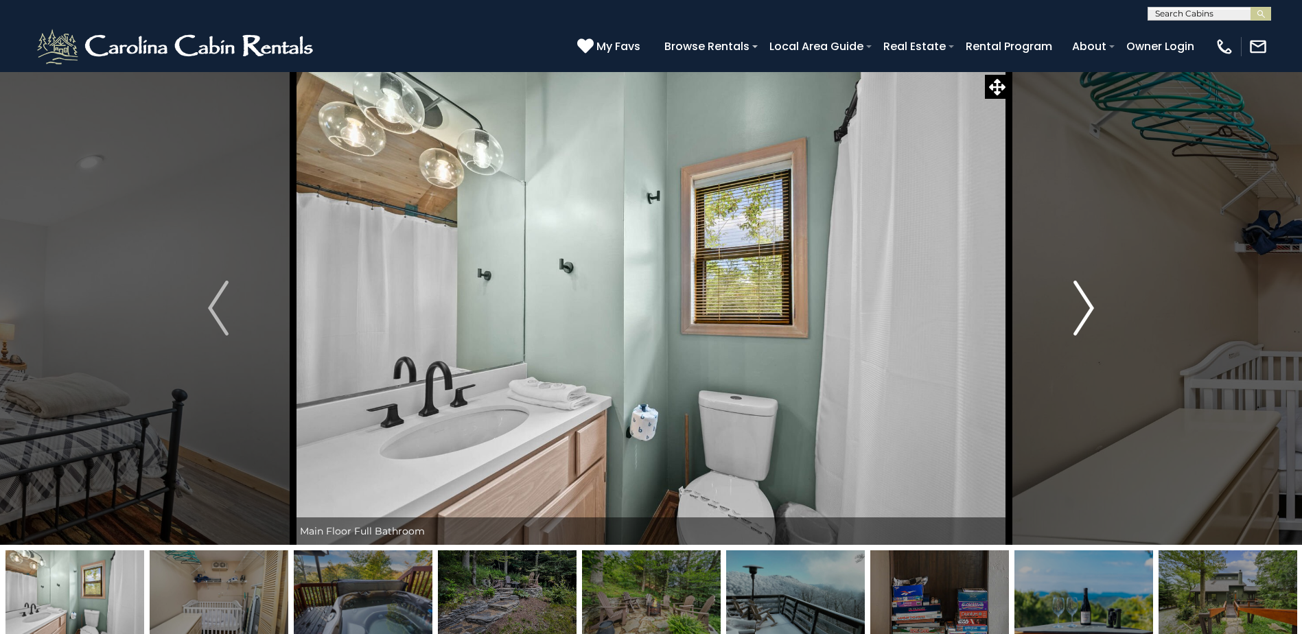
click at [1070, 316] on button "Next" at bounding box center [1084, 308] width 150 height 474
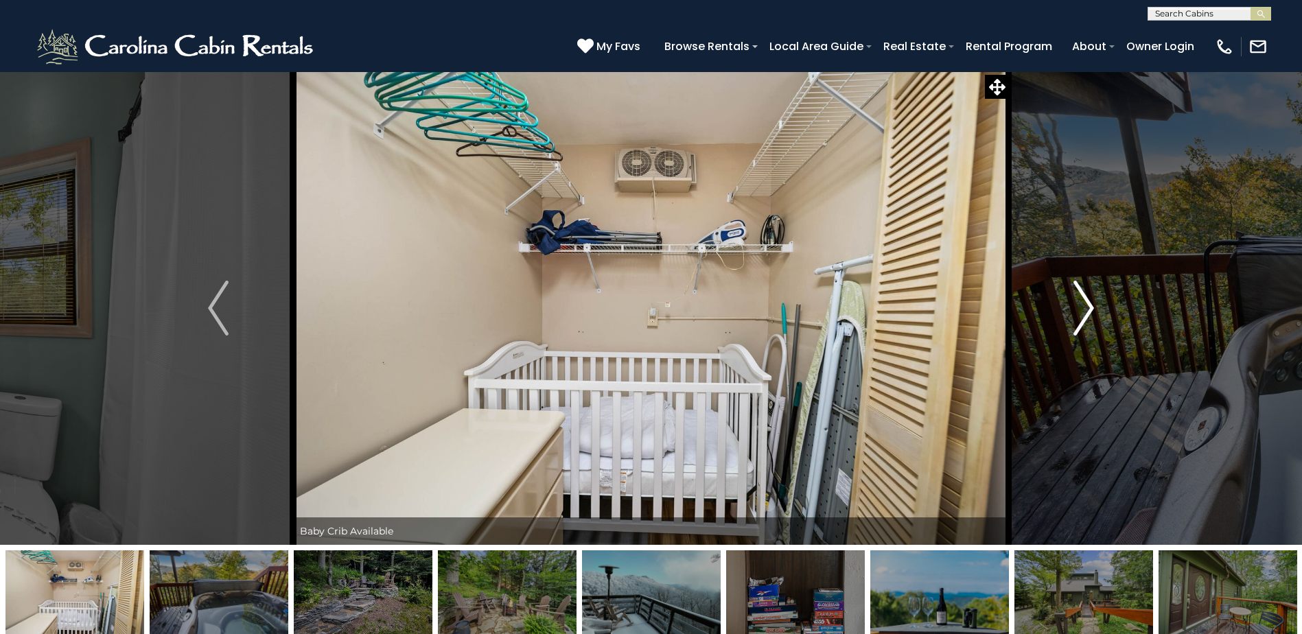
click at [1067, 314] on button "Next" at bounding box center [1084, 308] width 150 height 474
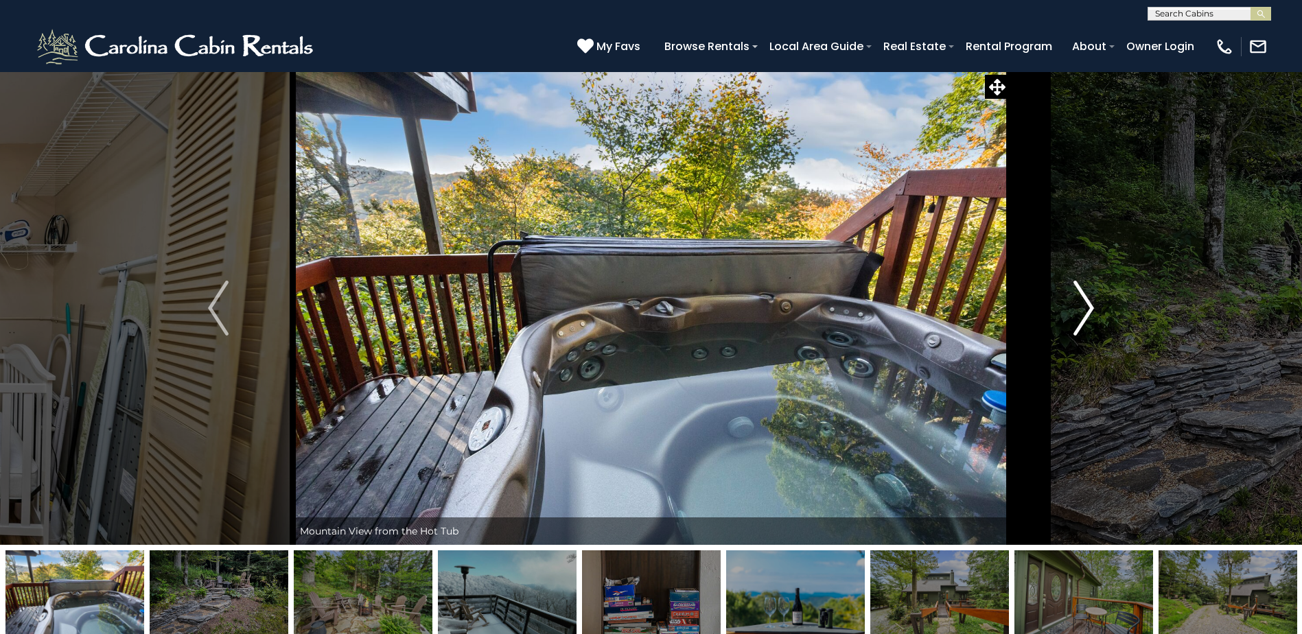
click at [1067, 314] on button "Next" at bounding box center [1084, 308] width 150 height 474
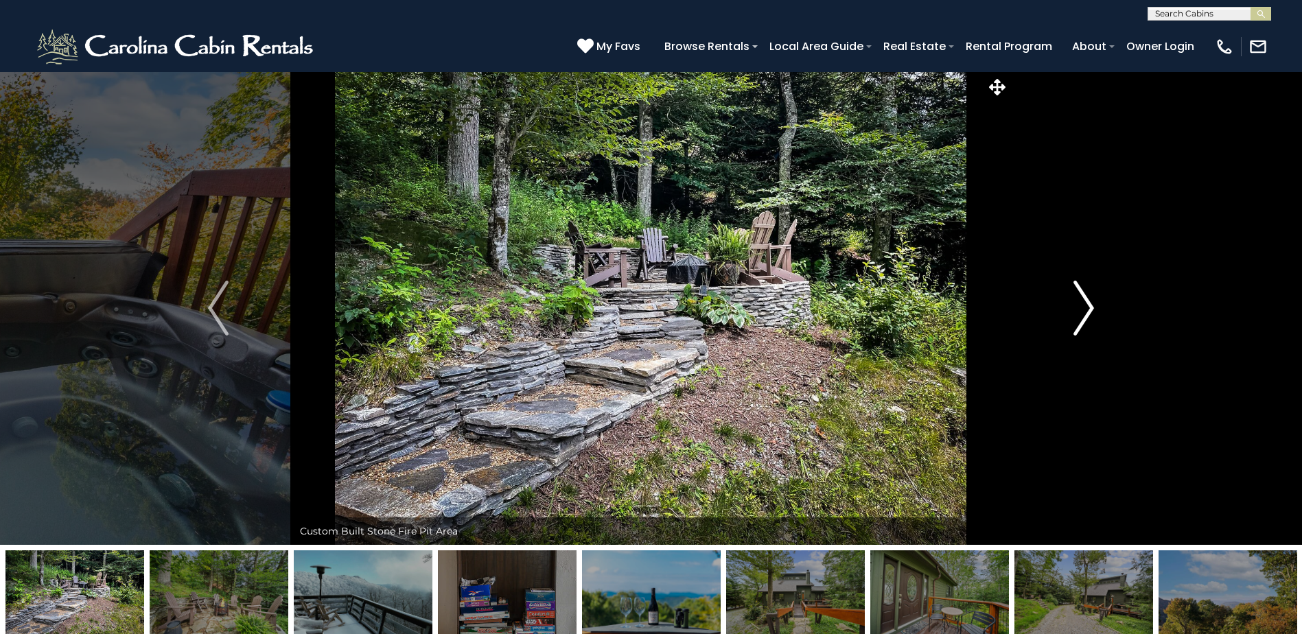
click at [1067, 314] on button "Next" at bounding box center [1084, 308] width 150 height 474
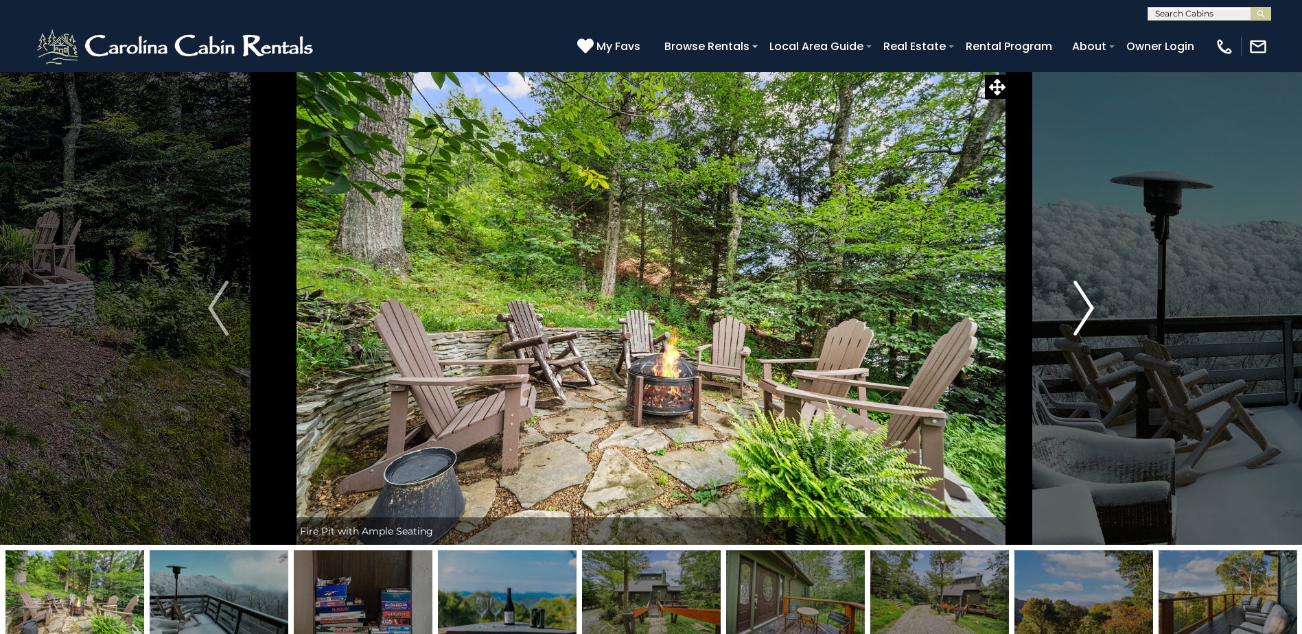
click at [1067, 314] on button "Next" at bounding box center [1084, 308] width 150 height 474
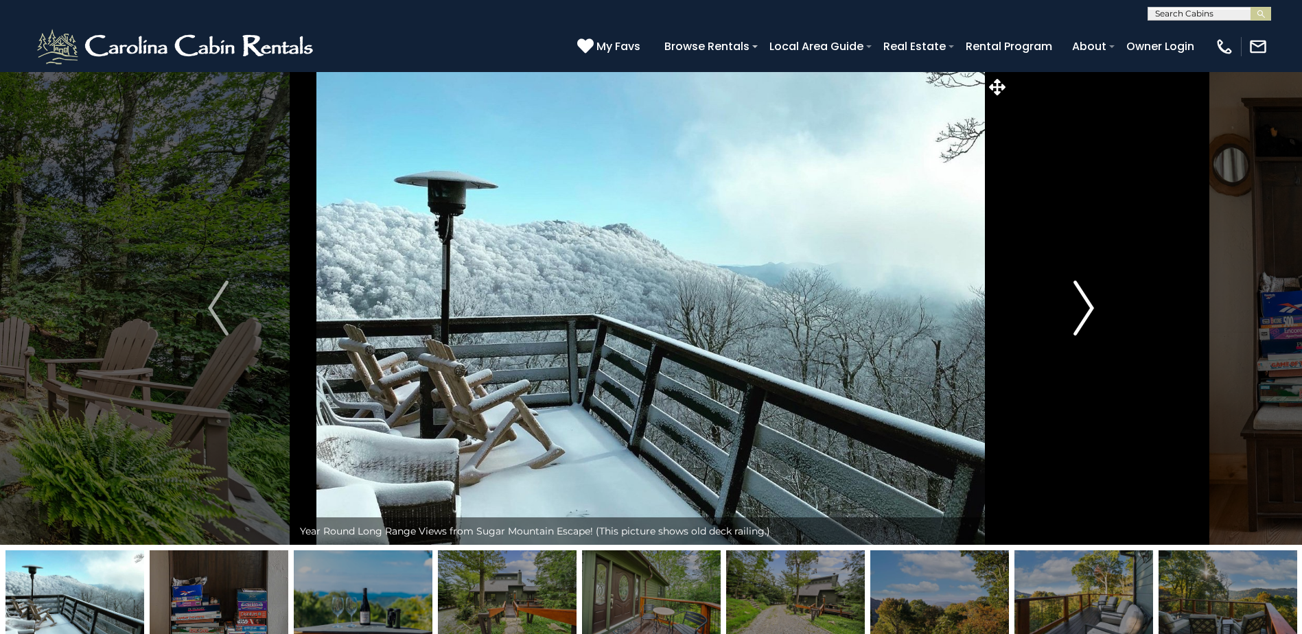
click at [1067, 314] on button "Next" at bounding box center [1084, 308] width 150 height 474
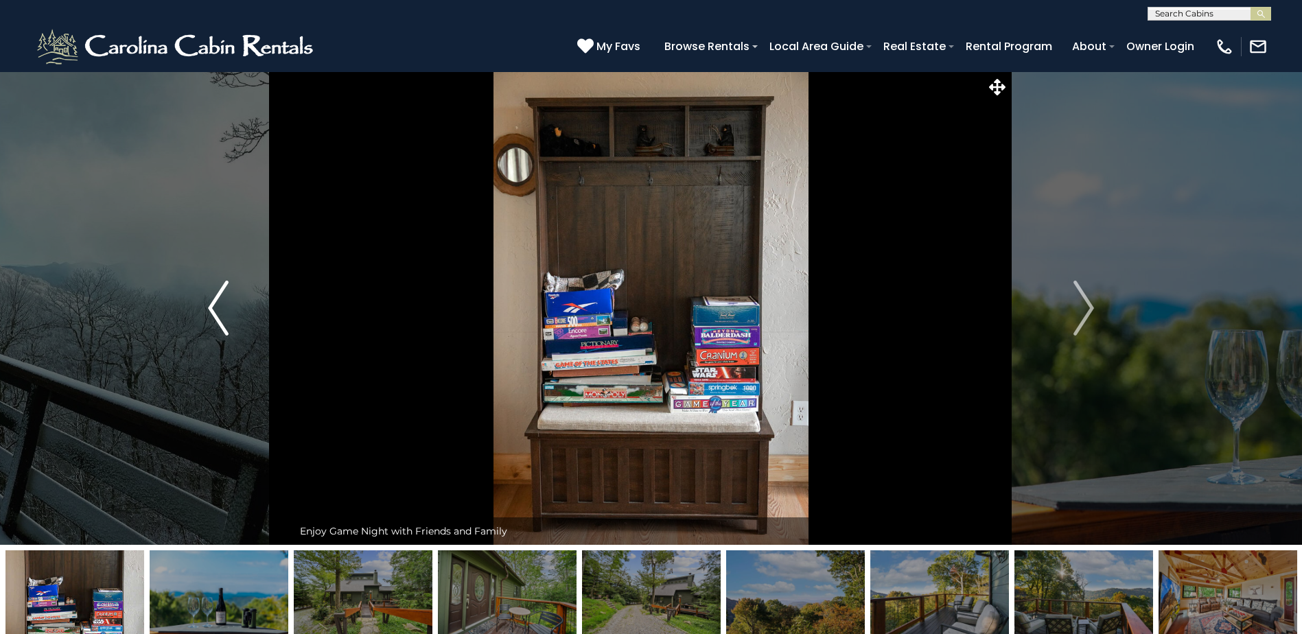
click at [202, 317] on button "Previous" at bounding box center [218, 308] width 150 height 474
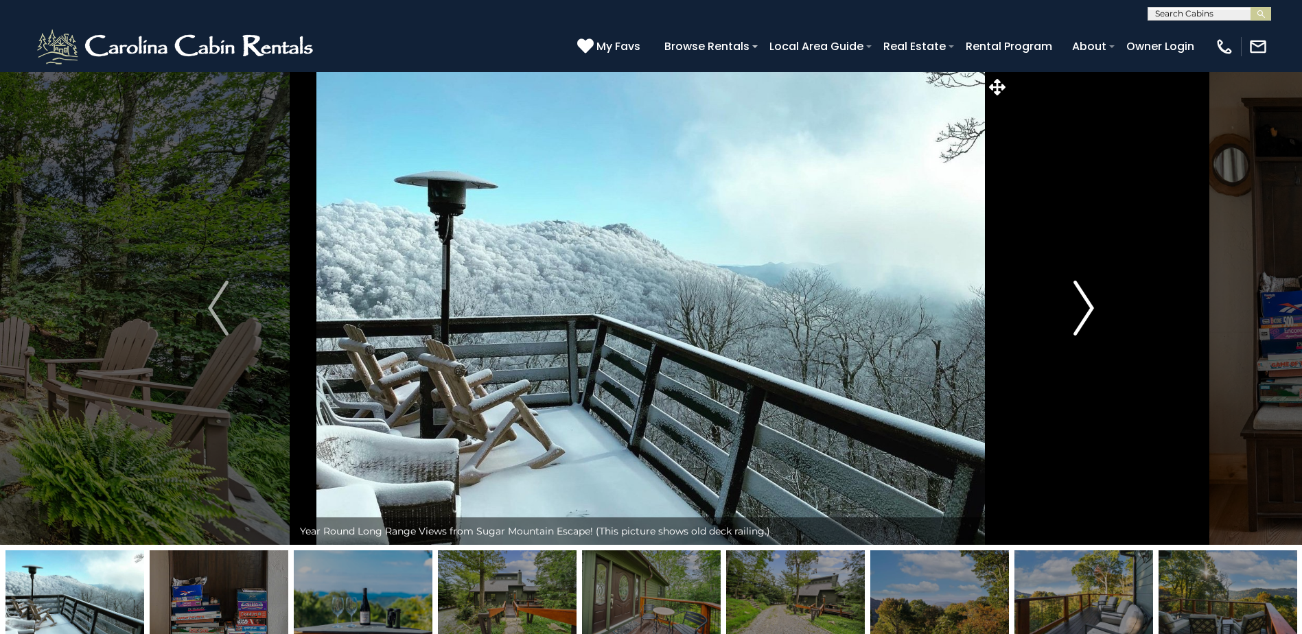
click at [1083, 310] on img "Next" at bounding box center [1084, 308] width 21 height 55
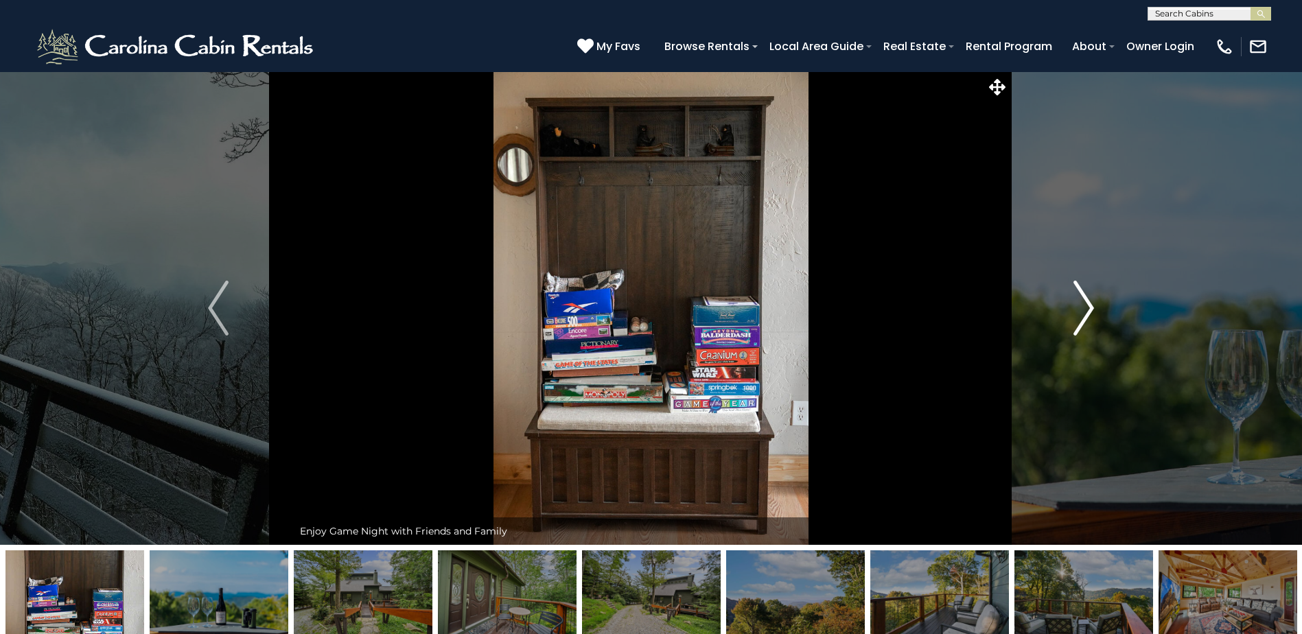
click at [1083, 310] on img "Next" at bounding box center [1084, 308] width 21 height 55
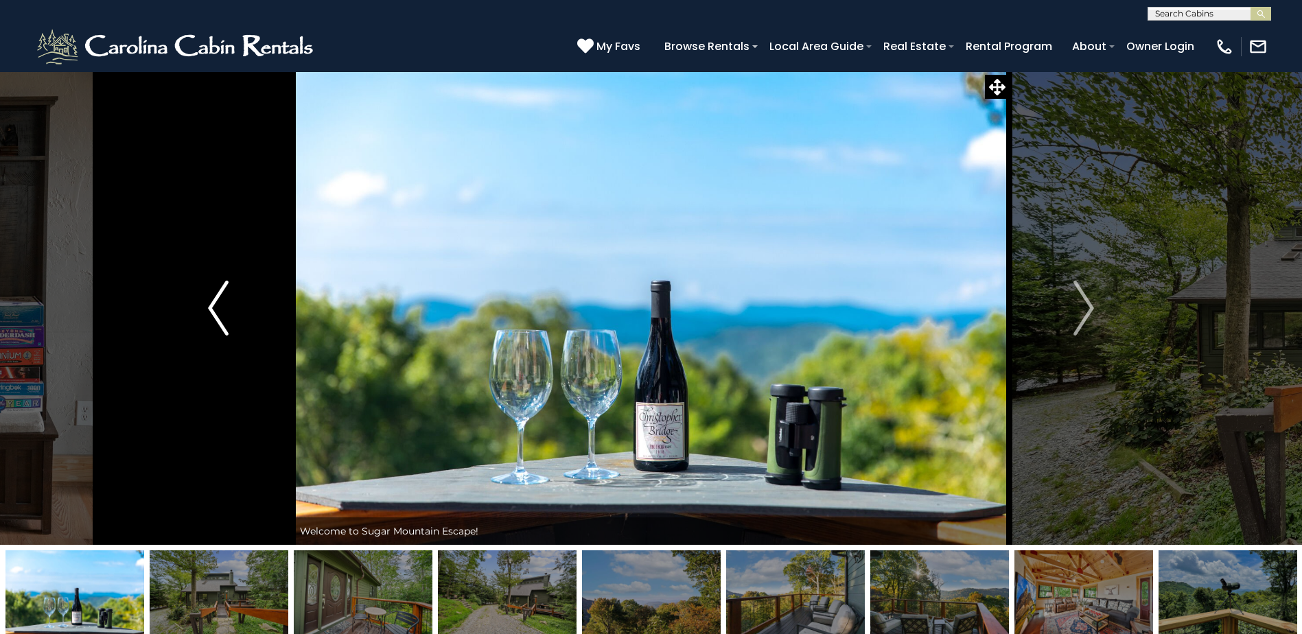
click at [224, 308] on img "Previous" at bounding box center [218, 308] width 21 height 55
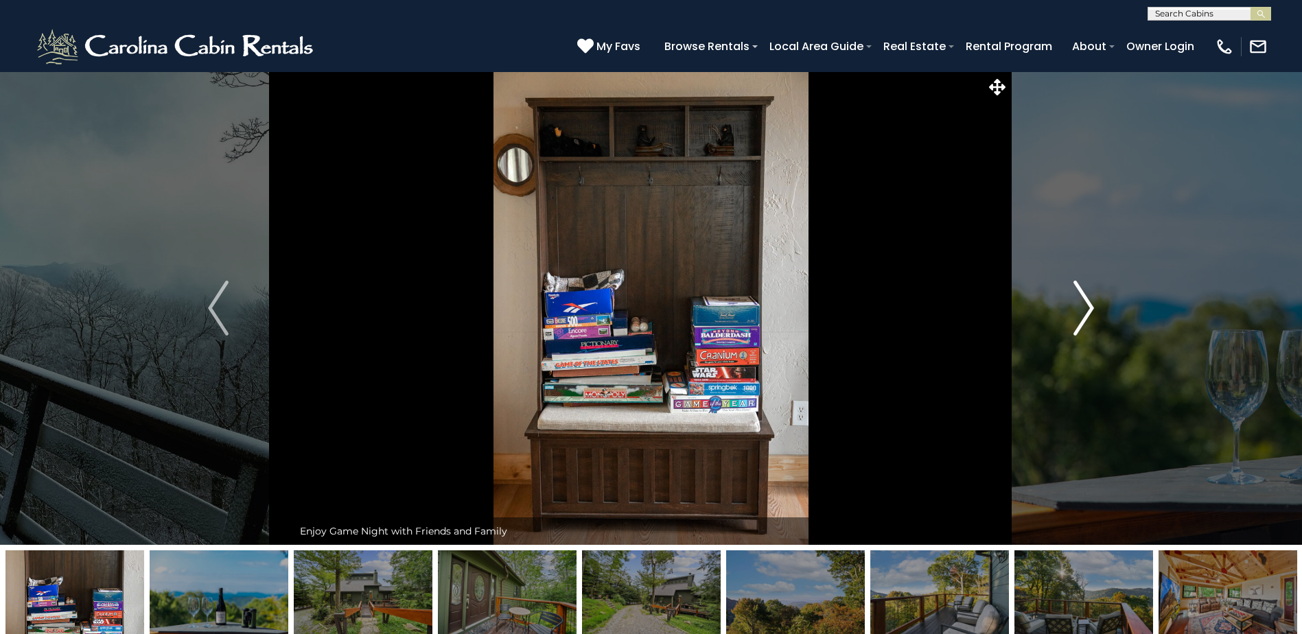
click at [1074, 314] on img "Next" at bounding box center [1084, 308] width 21 height 55
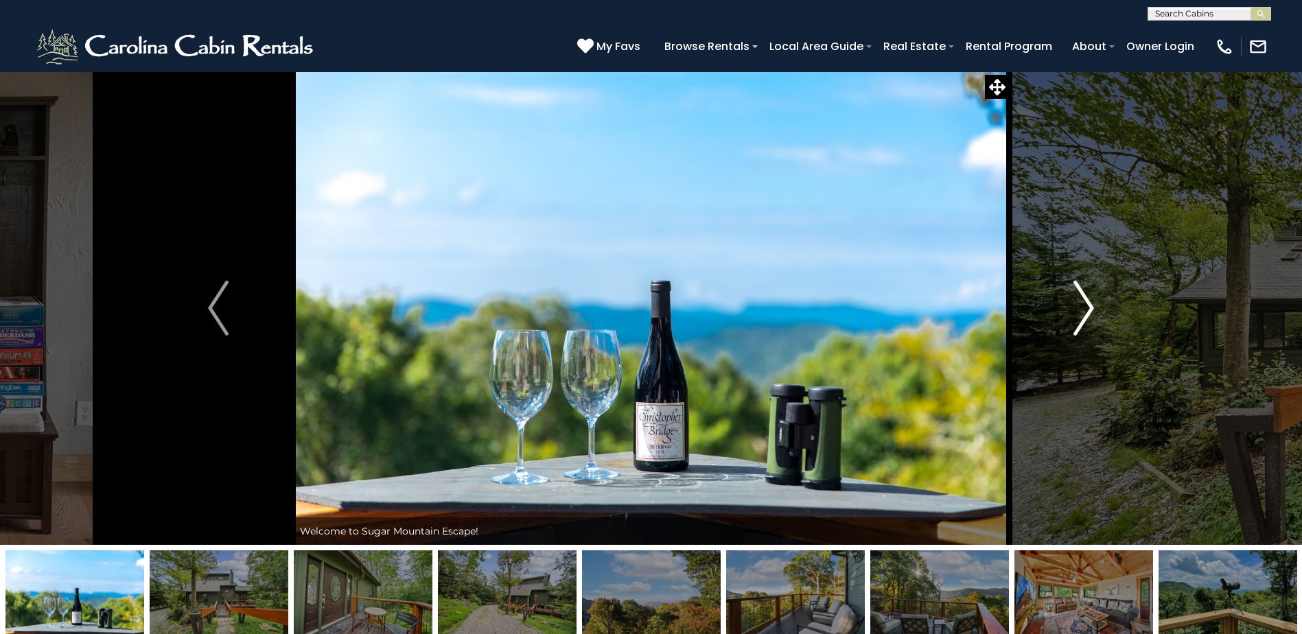
click at [1074, 314] on img "Next" at bounding box center [1084, 308] width 21 height 55
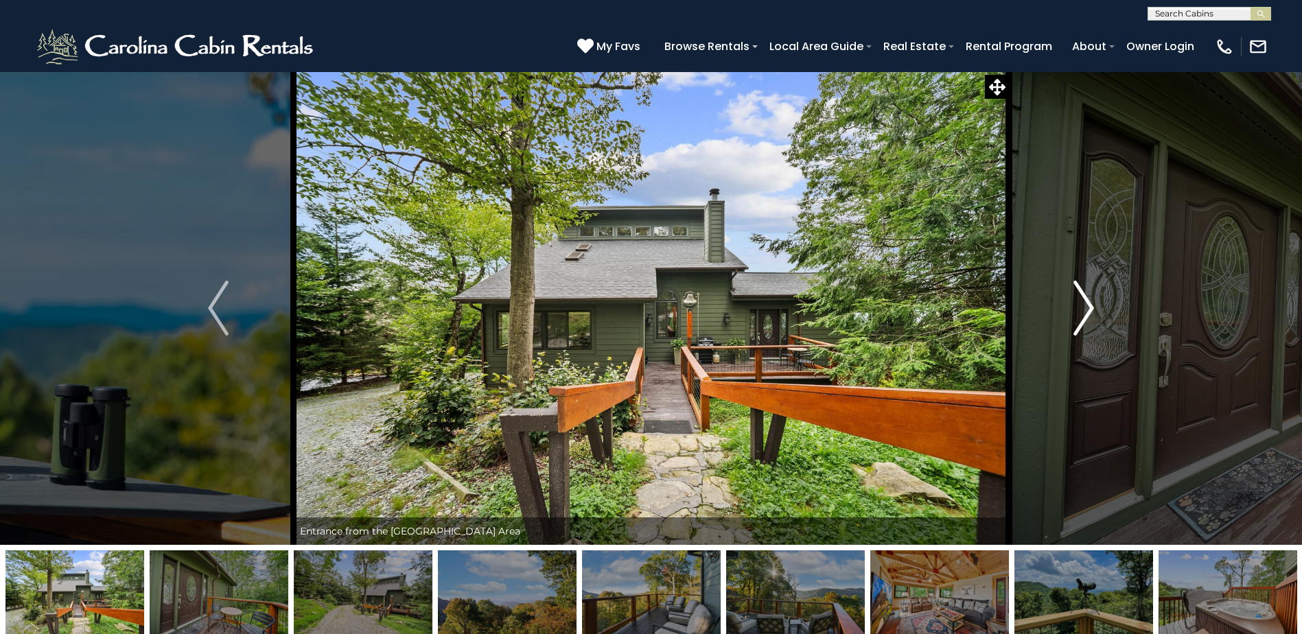
click at [1074, 314] on img "Next" at bounding box center [1084, 308] width 21 height 55
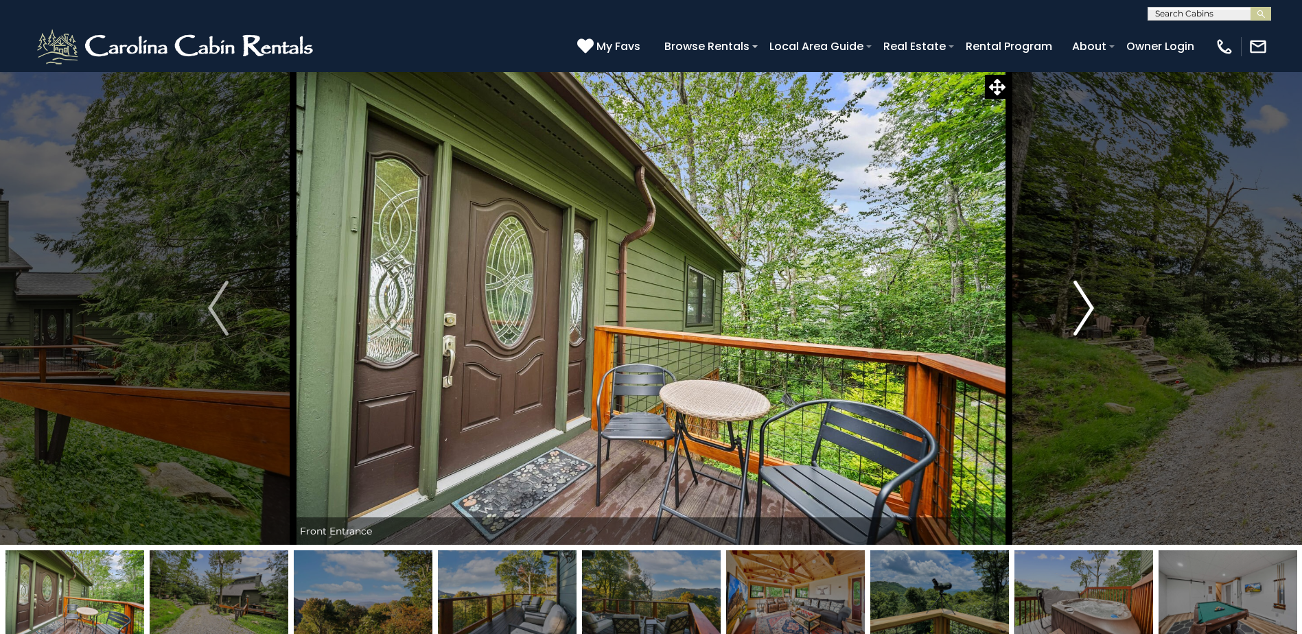
click at [1074, 314] on img "Next" at bounding box center [1084, 308] width 21 height 55
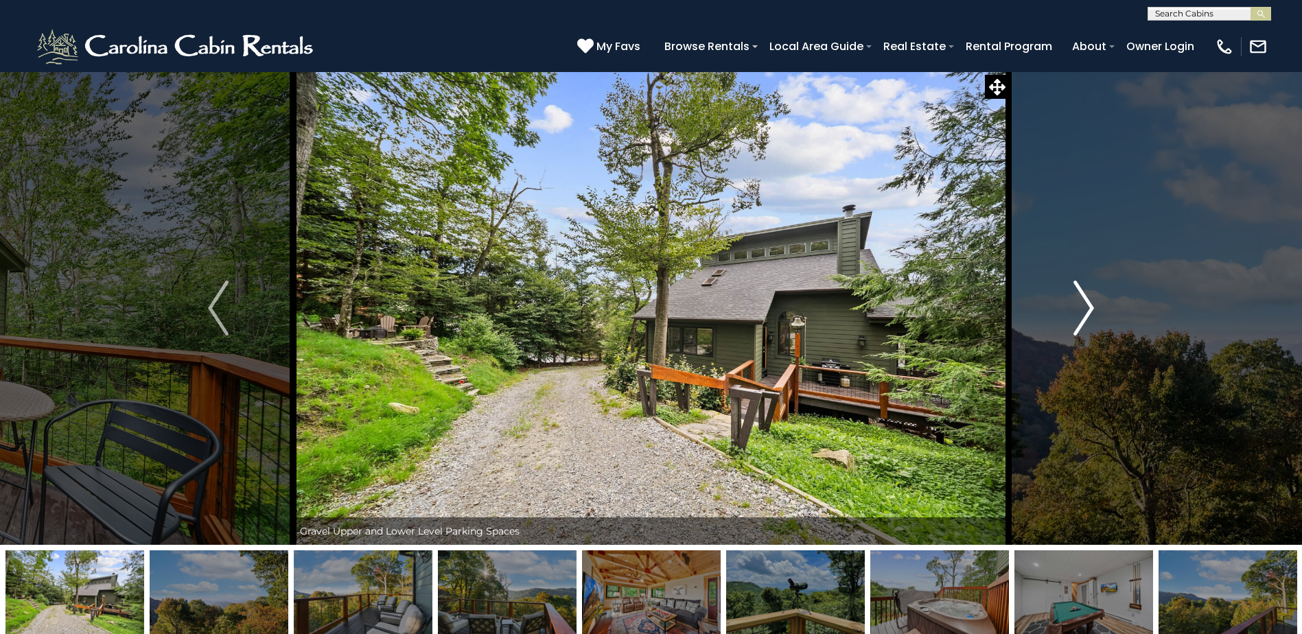
click at [1074, 314] on img "Next" at bounding box center [1084, 308] width 21 height 55
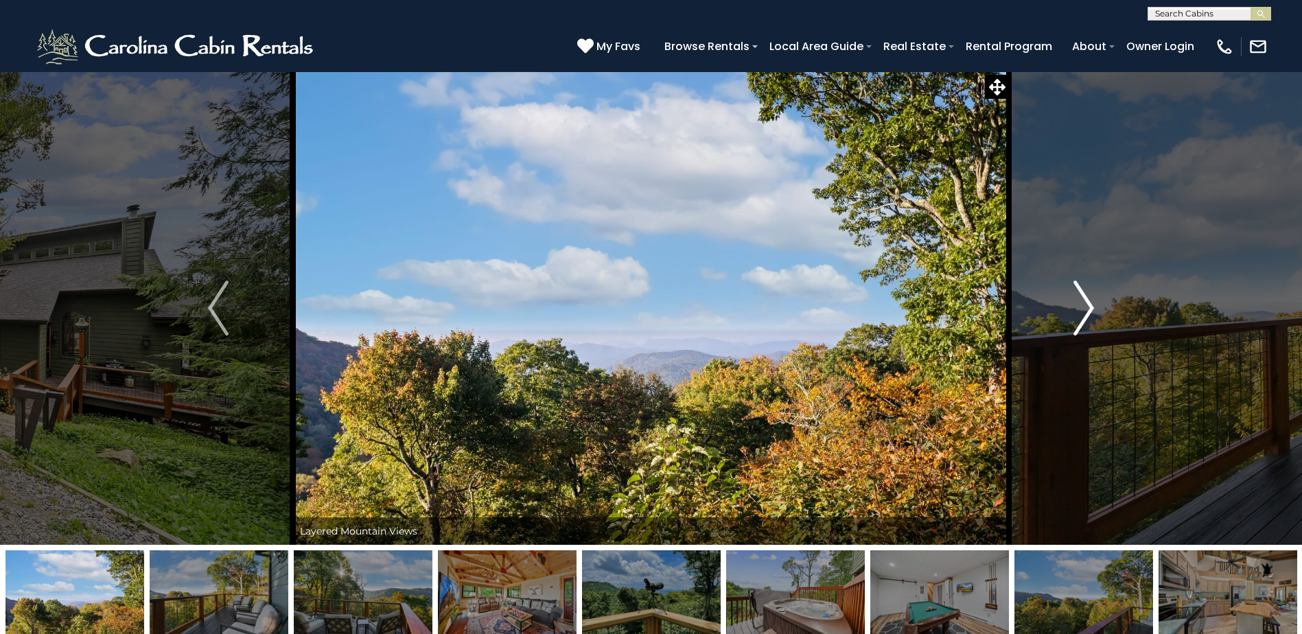
click at [1074, 314] on img "Next" at bounding box center [1084, 308] width 21 height 55
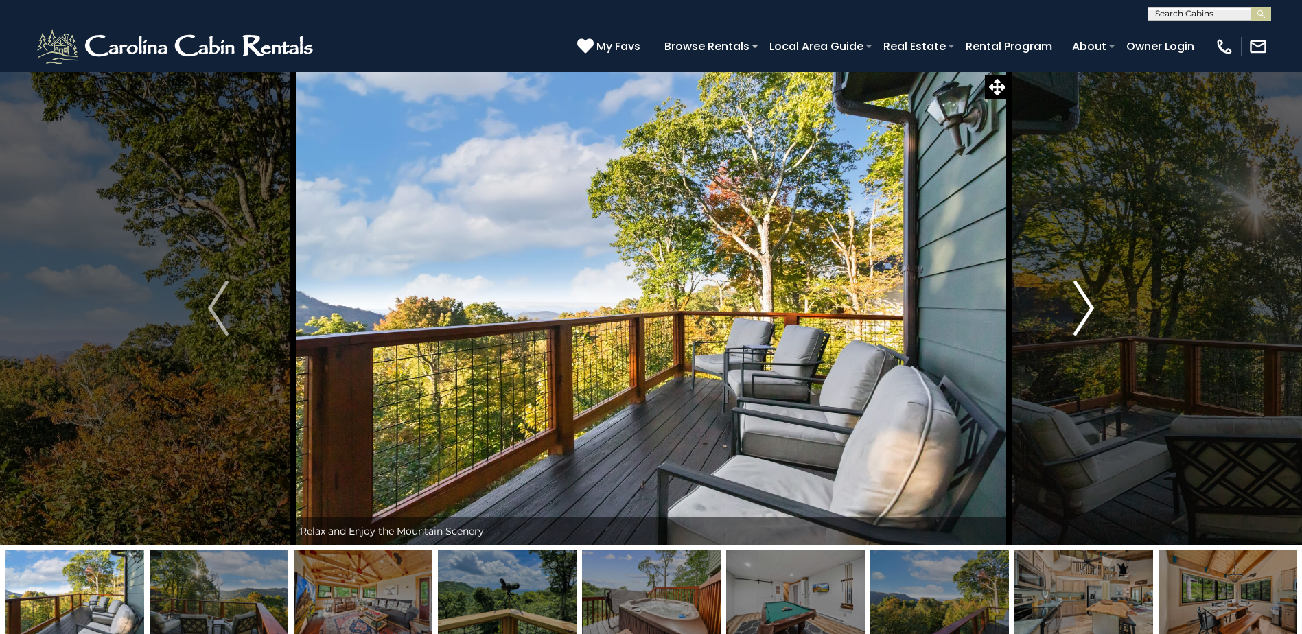
click at [1074, 314] on img "Next" at bounding box center [1084, 308] width 21 height 55
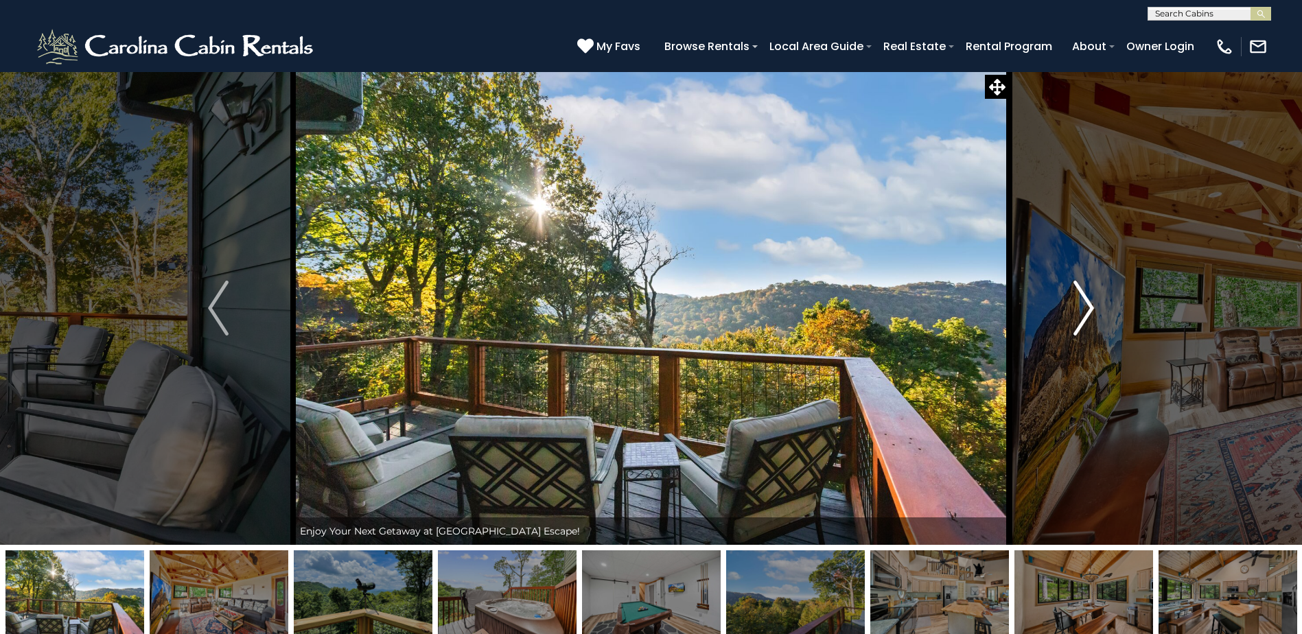
click at [1074, 314] on img "Next" at bounding box center [1084, 308] width 21 height 55
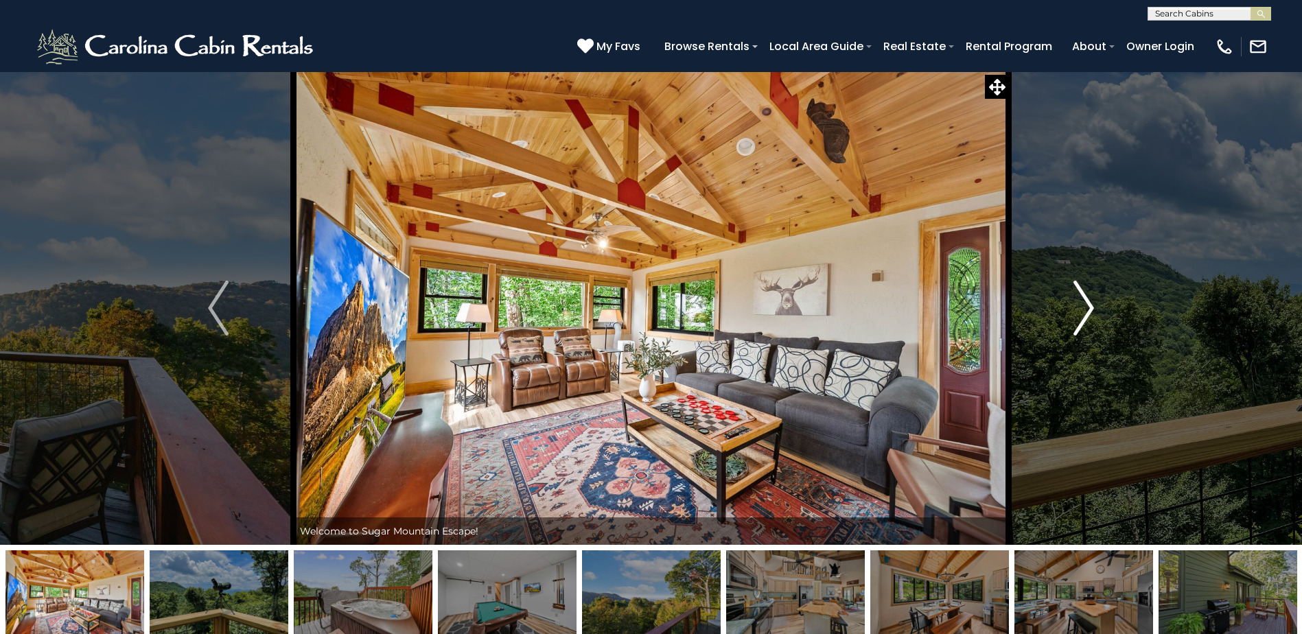
click at [1074, 314] on img "Next" at bounding box center [1084, 308] width 21 height 55
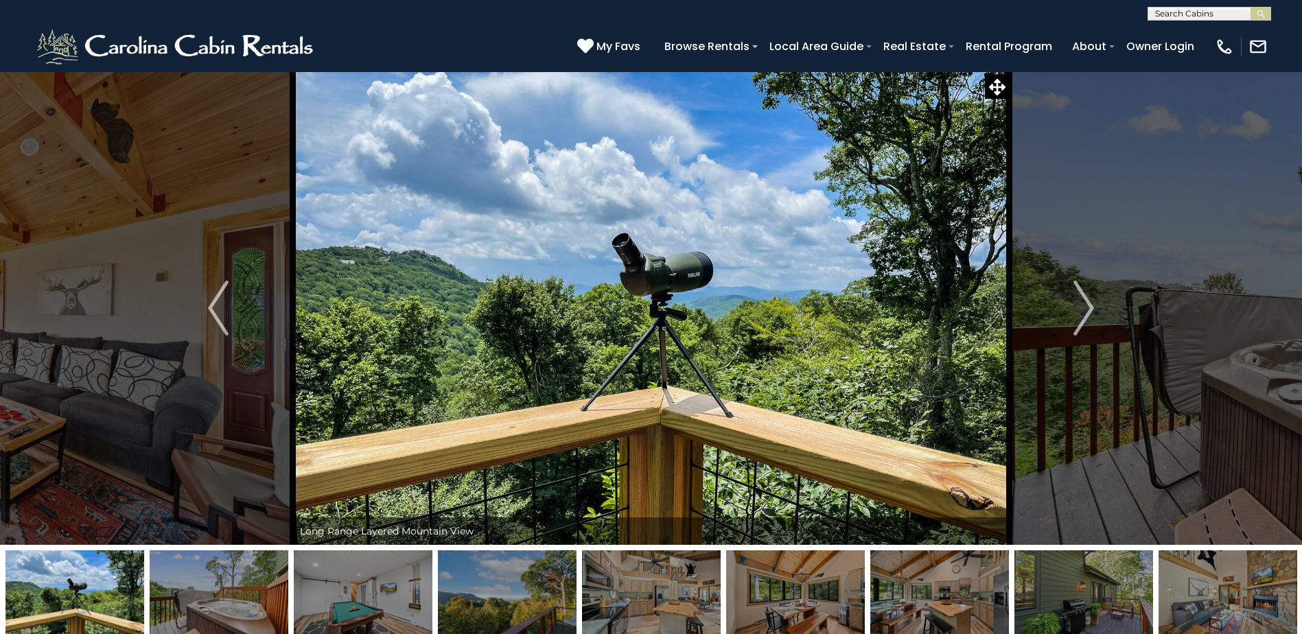
click at [32, 12] on div "**********" at bounding box center [651, 10] width 1302 height 21
click at [50, 40] on img at bounding box center [176, 46] width 285 height 41
